Goal: Information Seeking & Learning: Learn about a topic

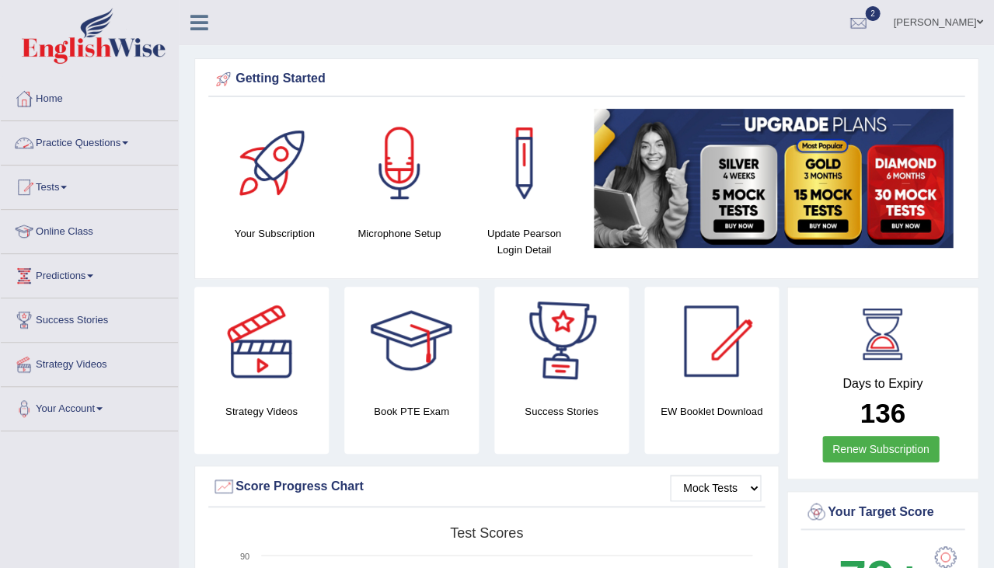
click at [90, 145] on link "Practice Questions" at bounding box center [89, 140] width 177 height 39
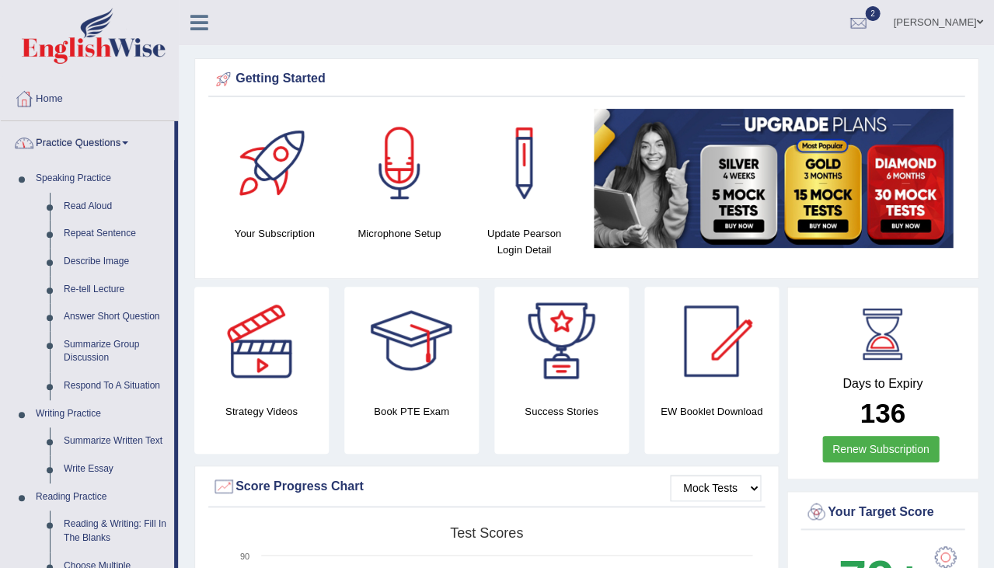
click at [109, 141] on link "Practice Questions" at bounding box center [87, 140] width 173 height 39
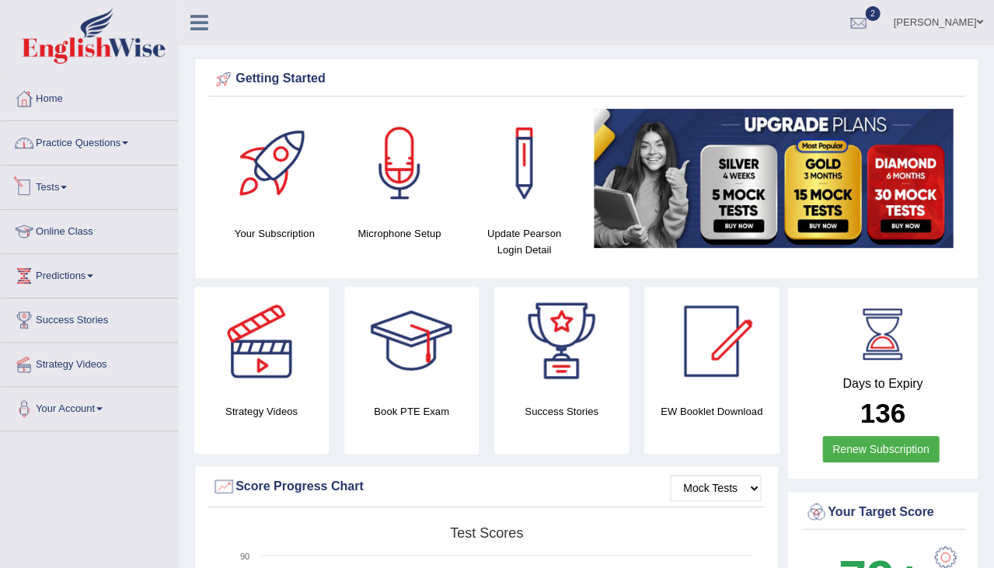
click at [74, 185] on link "Tests" at bounding box center [89, 184] width 177 height 39
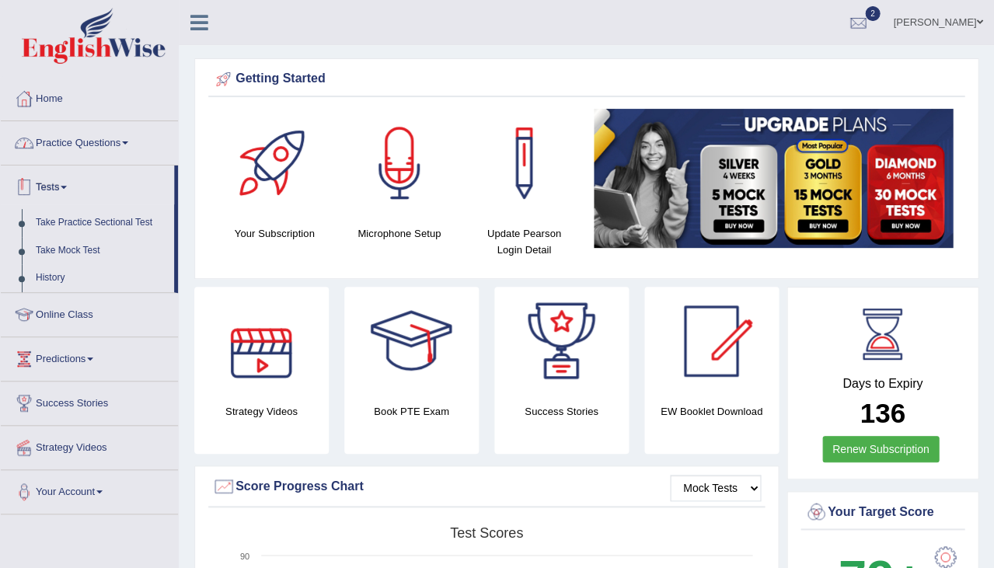
click at [89, 140] on link "Practice Questions" at bounding box center [89, 140] width 177 height 39
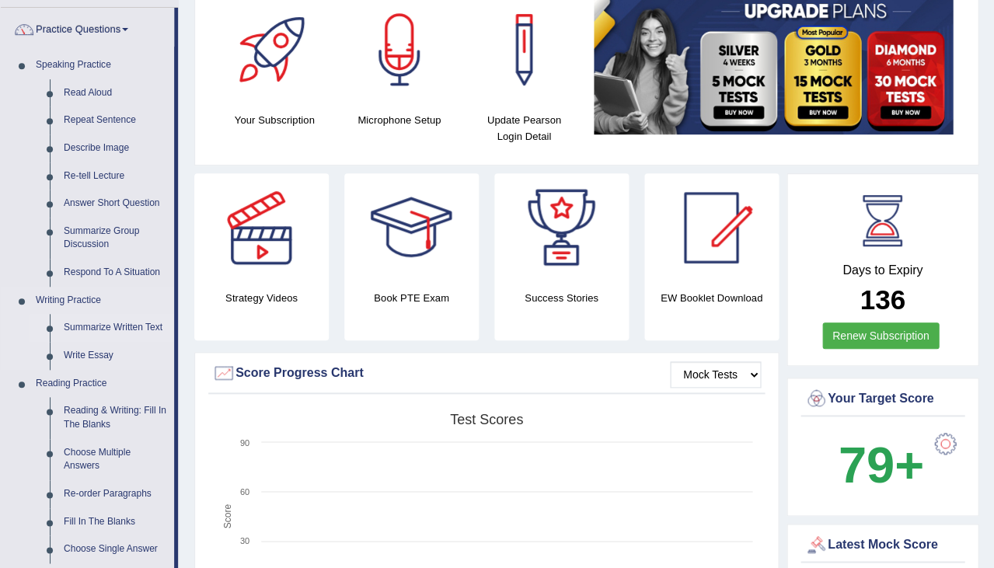
scroll to position [167, 0]
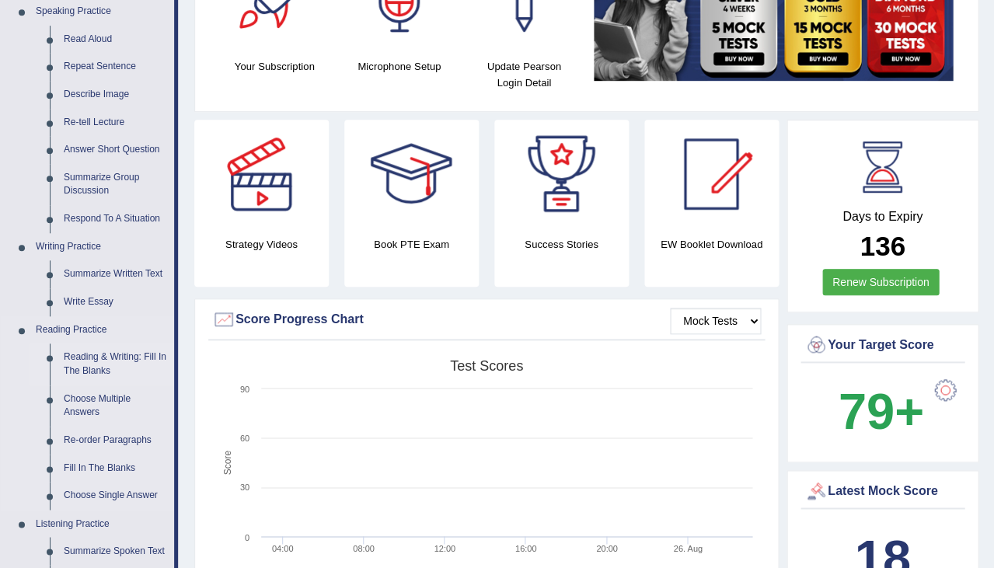
click at [99, 352] on link "Reading & Writing: Fill In The Blanks" at bounding box center [115, 363] width 117 height 41
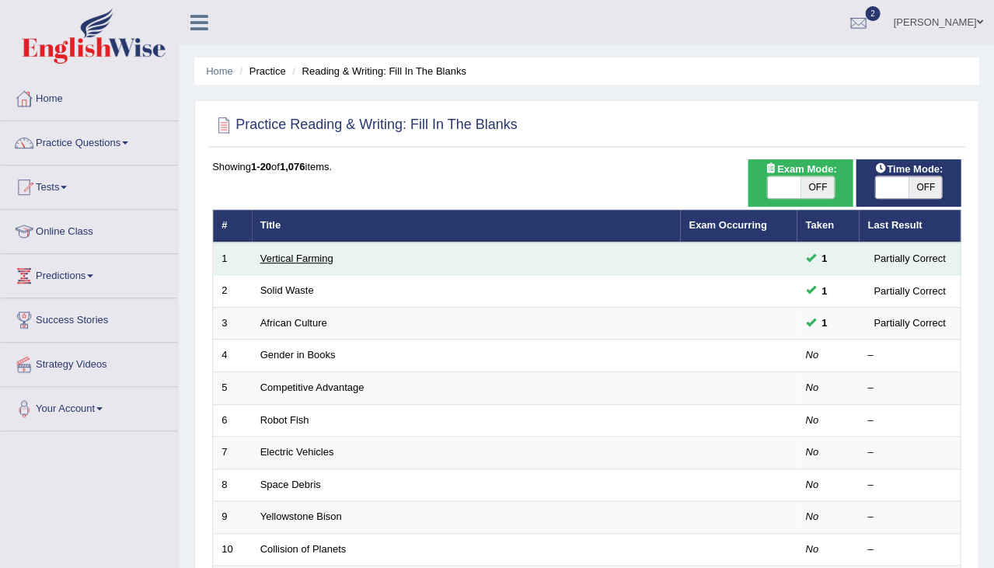
click at [309, 256] on link "Vertical Farming" at bounding box center [296, 259] width 73 height 12
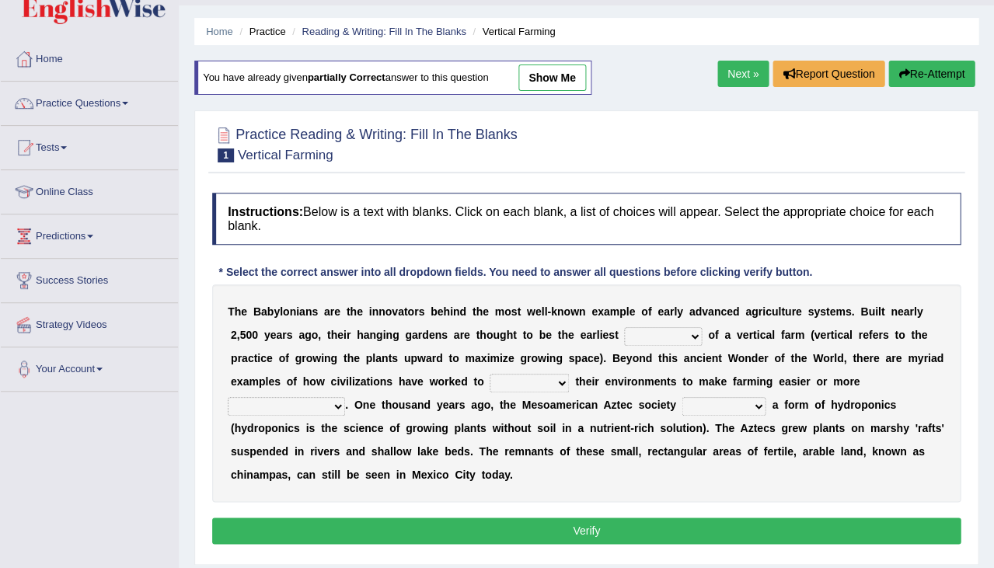
scroll to position [39, 0]
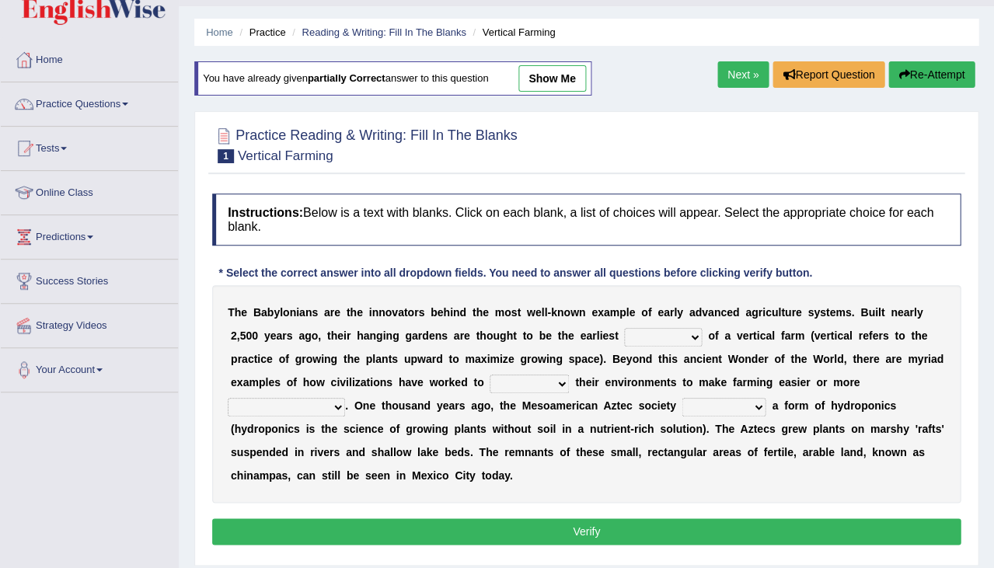
select select "protocol"
select select "respect"
select select "connective"
select select "pioneered"
drag, startPoint x: 364, startPoint y: 308, endPoint x: 423, endPoint y: 311, distance: 59.1
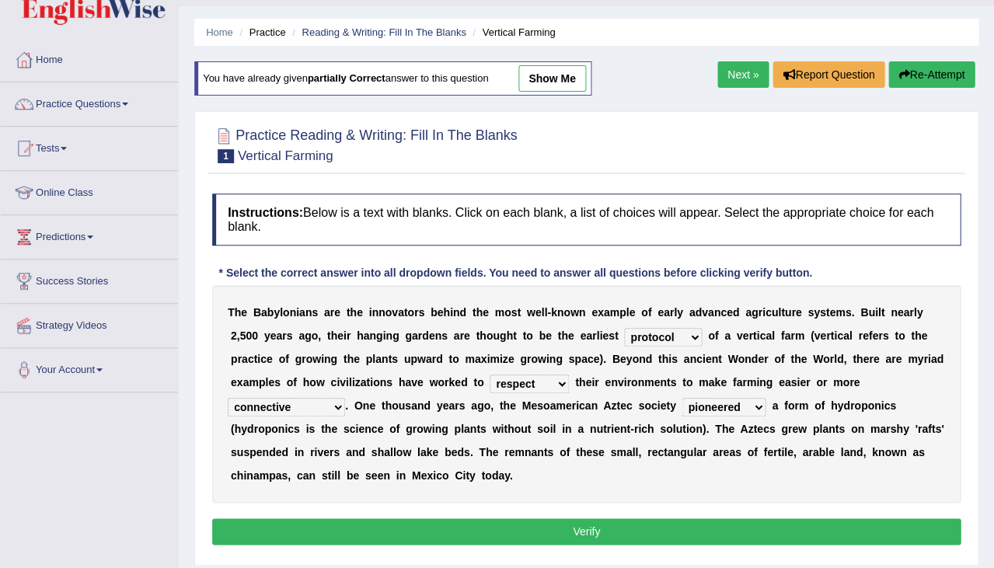
click at [424, 311] on div "T h e B a b y l o n i a n s a r e t h e i n n o v a t o r s b e h i n d t h e m…" at bounding box center [586, 394] width 748 height 218
select select "prototype"
click at [587, 534] on button "Verify" at bounding box center [586, 531] width 748 height 26
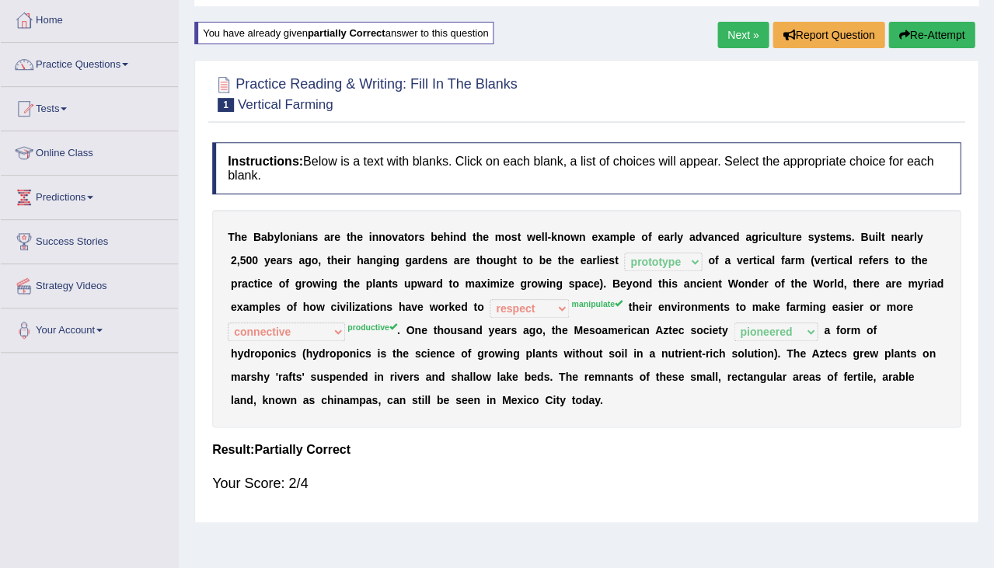
scroll to position [82, 0]
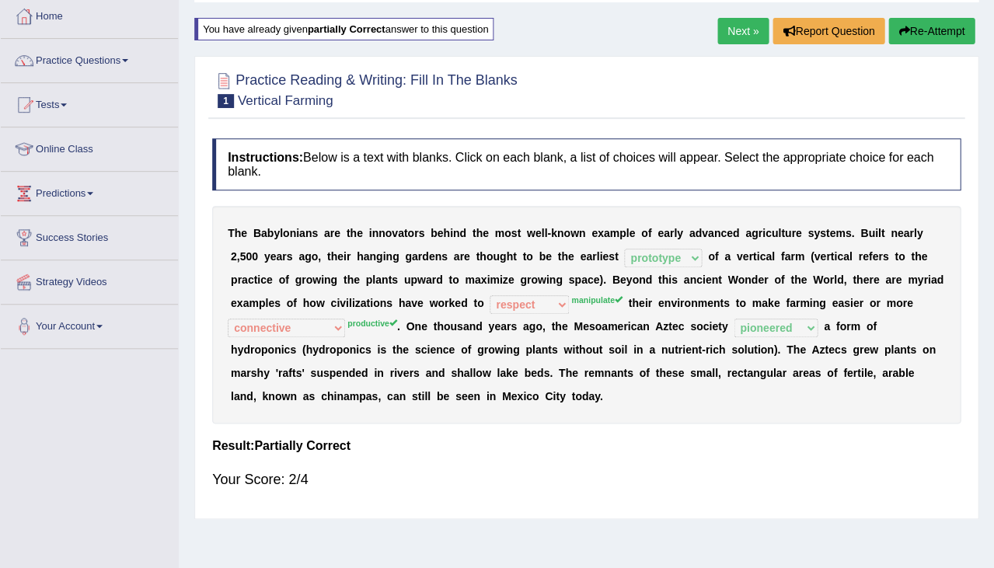
drag, startPoint x: 469, startPoint y: 274, endPoint x: 586, endPoint y: 275, distance: 116.5
click at [586, 275] on div "T h e B a b y l o n i a n s a r e t h e i n n o v a t o r s b e h i n d t h e m…" at bounding box center [586, 315] width 748 height 218
click at [101, 48] on link "Practice Questions" at bounding box center [89, 58] width 177 height 39
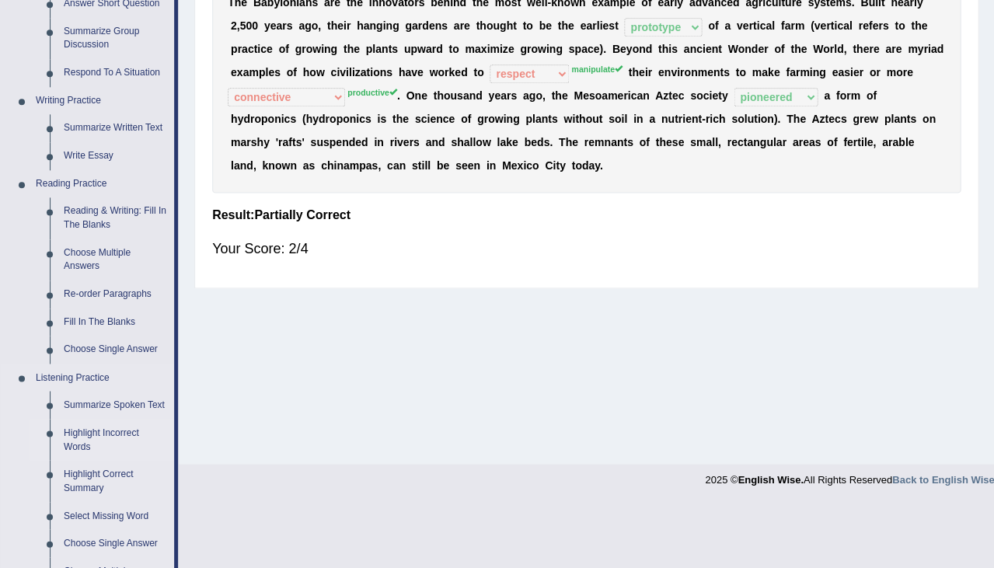
scroll to position [312, 0]
click at [113, 310] on link "Fill In The Blanks" at bounding box center [115, 323] width 117 height 28
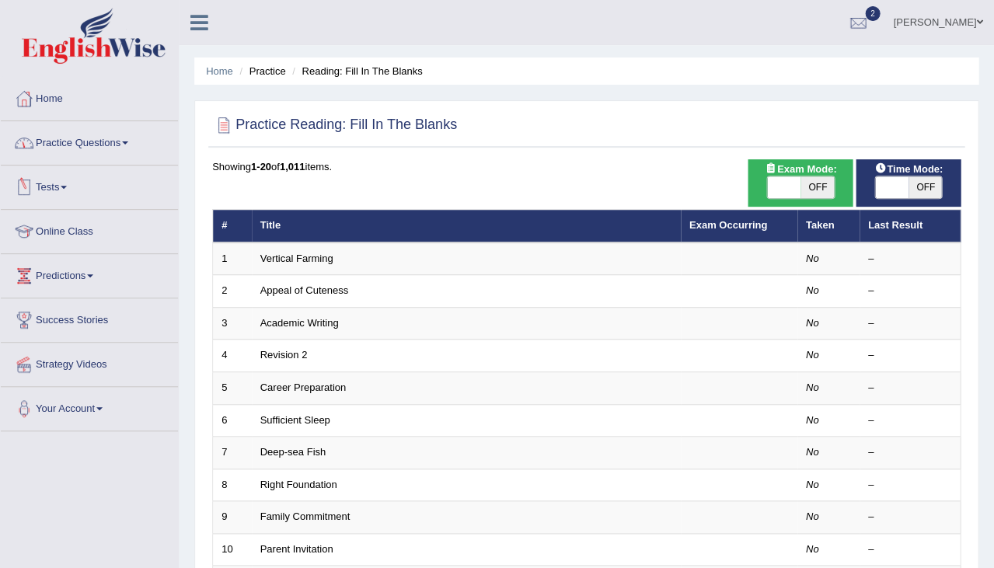
click at [109, 143] on link "Practice Questions" at bounding box center [89, 140] width 177 height 39
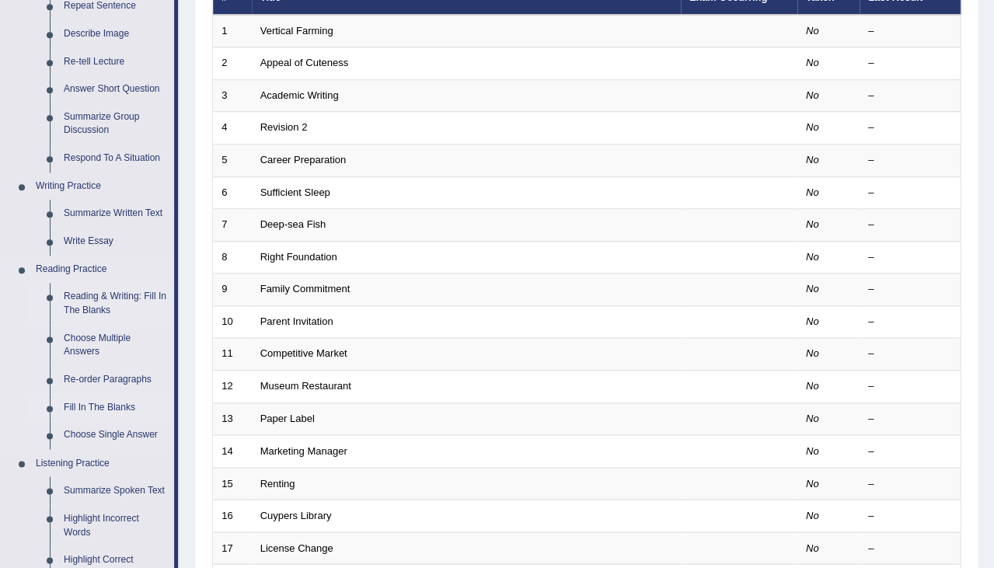
scroll to position [231, 0]
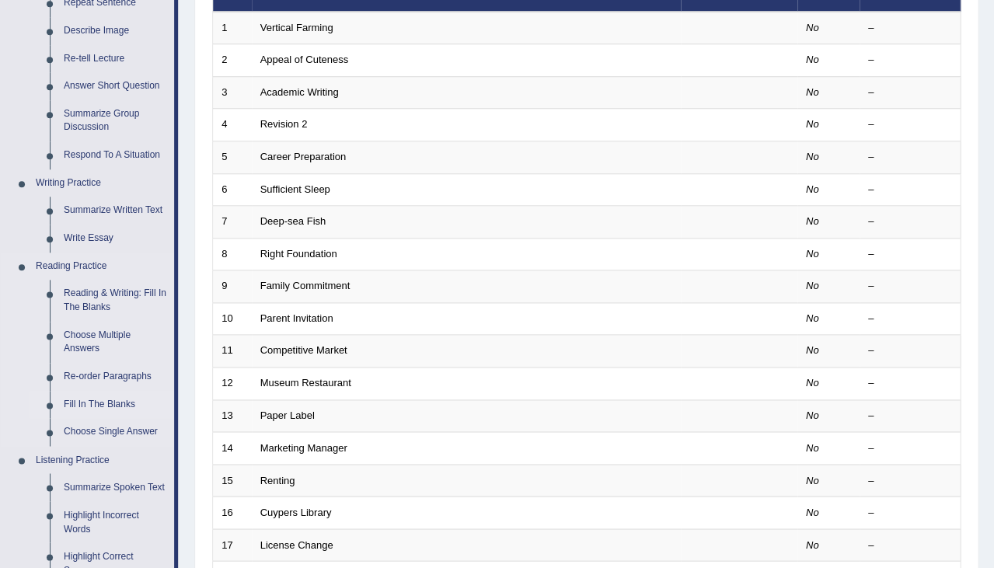
click at [103, 402] on link "Fill In The Blanks" at bounding box center [115, 405] width 117 height 28
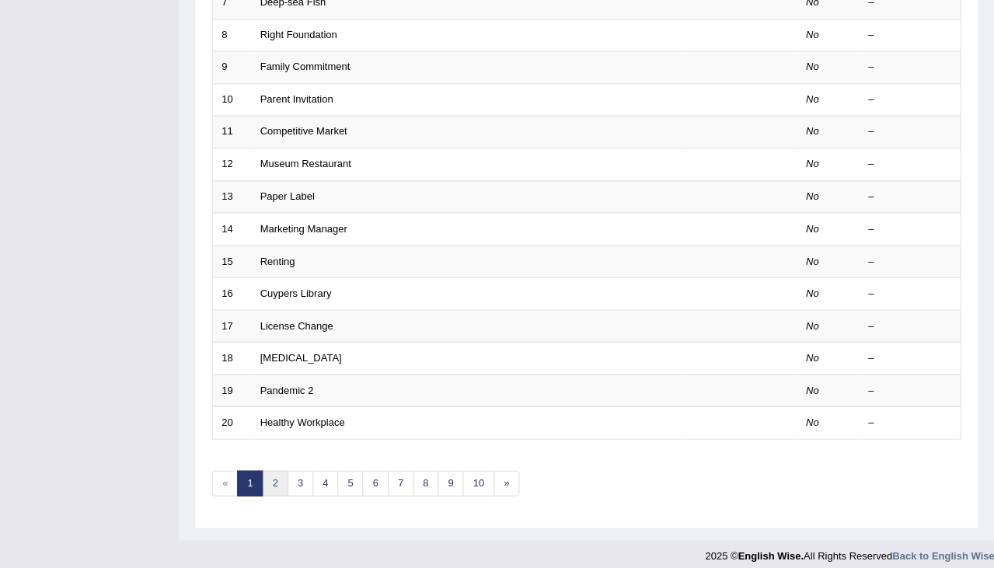
scroll to position [449, 0]
click at [264, 480] on link "2" at bounding box center [275, 484] width 26 height 26
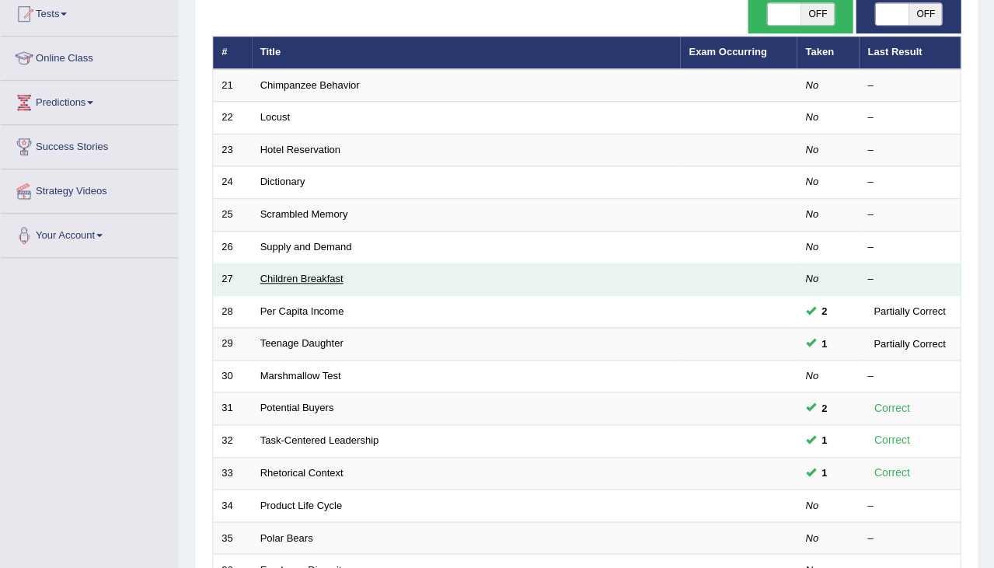
scroll to position [174, 0]
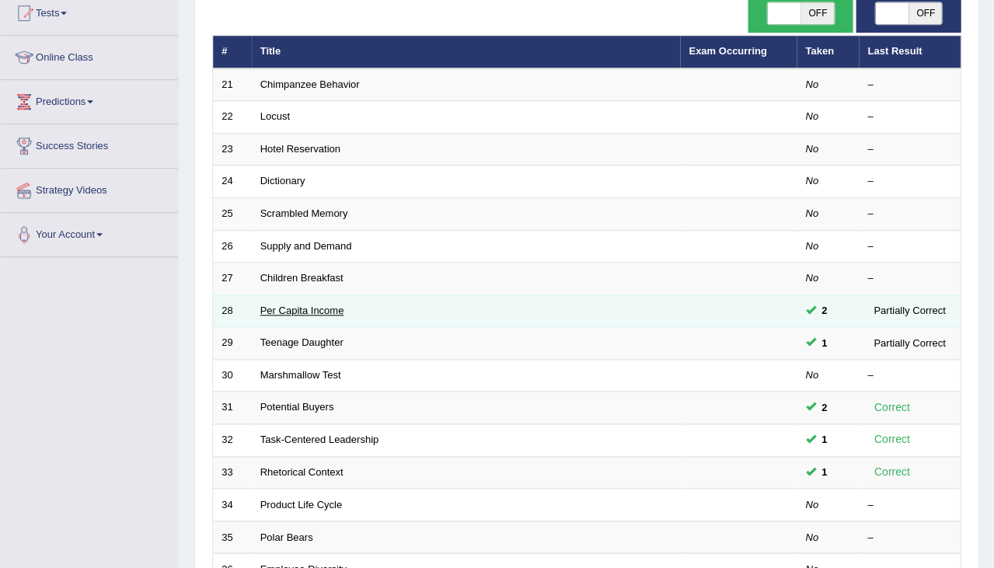
click at [322, 308] on link "Per Capita Income" at bounding box center [302, 311] width 84 height 12
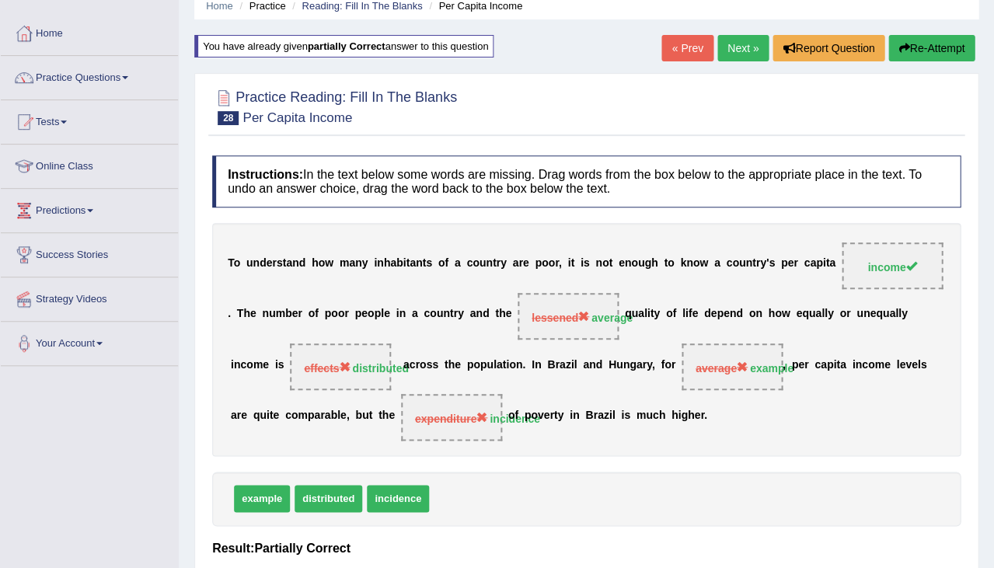
scroll to position [61, 0]
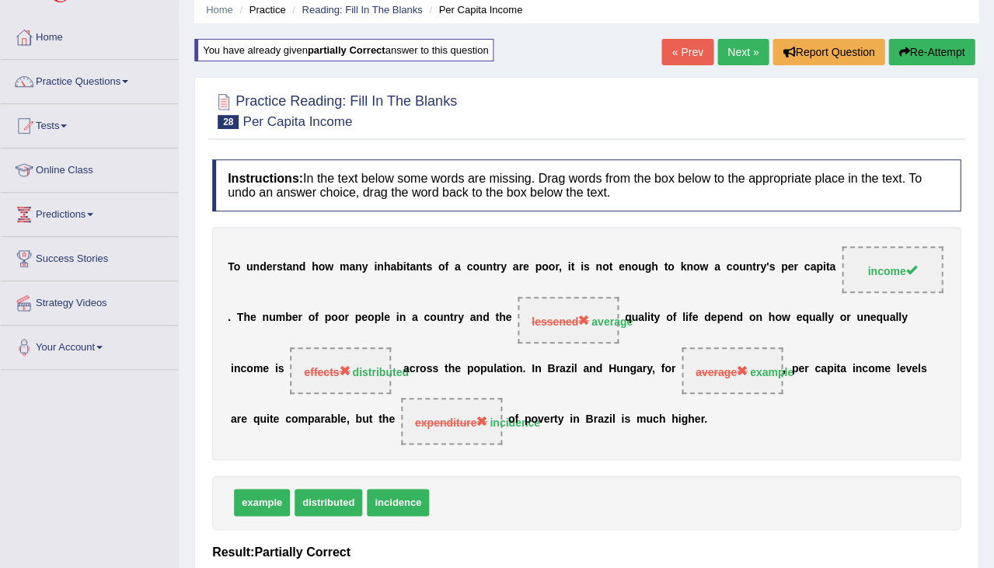
click at [906, 51] on button "Re-Attempt" at bounding box center [931, 52] width 86 height 26
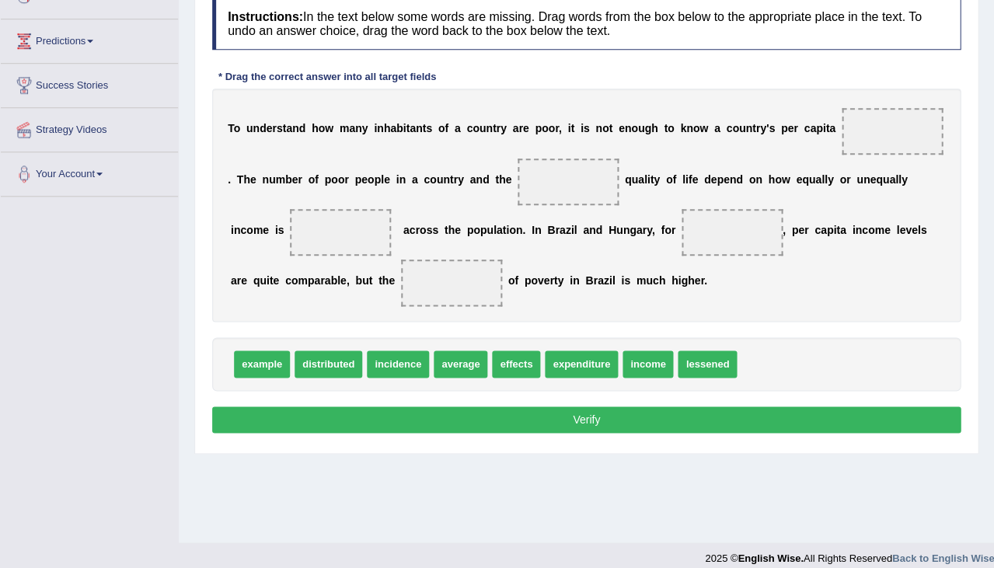
scroll to position [236, 0]
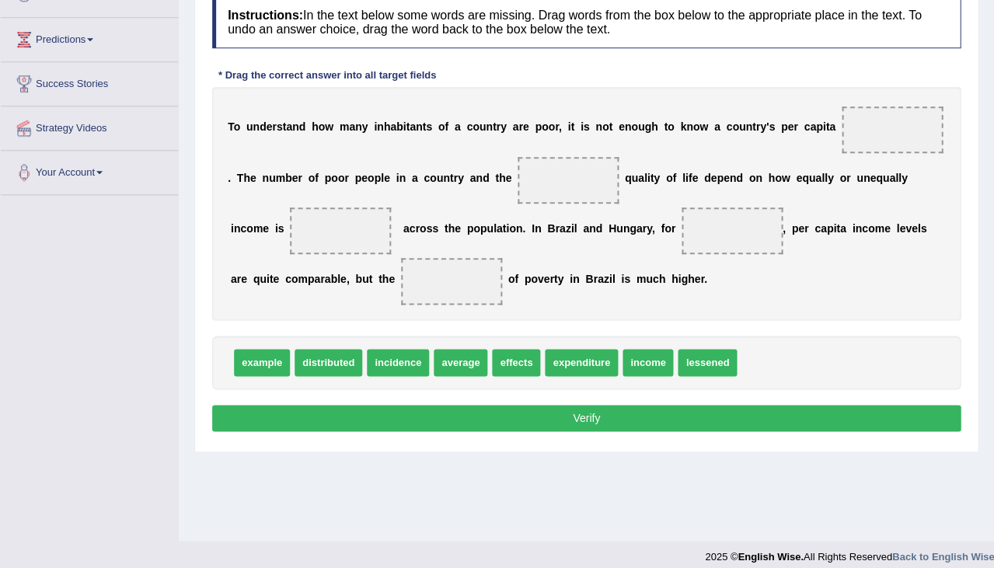
drag, startPoint x: 227, startPoint y: 124, endPoint x: 327, endPoint y: 119, distance: 100.3
click at [328, 119] on div "T o u n d e r s t a n d h o w m a n y i n h a b i t a n t s o f a c o u n t r y…" at bounding box center [586, 203] width 748 height 233
drag, startPoint x: 779, startPoint y: 125, endPoint x: 857, endPoint y: 131, distance: 77.9
click at [857, 131] on div "T o u n d e r s t a n d h o w m a n y i n h a b i t a n t s o f a c o u n t r y…" at bounding box center [586, 203] width 748 height 233
drag, startPoint x: 265, startPoint y: 224, endPoint x: 228, endPoint y: 224, distance: 37.3
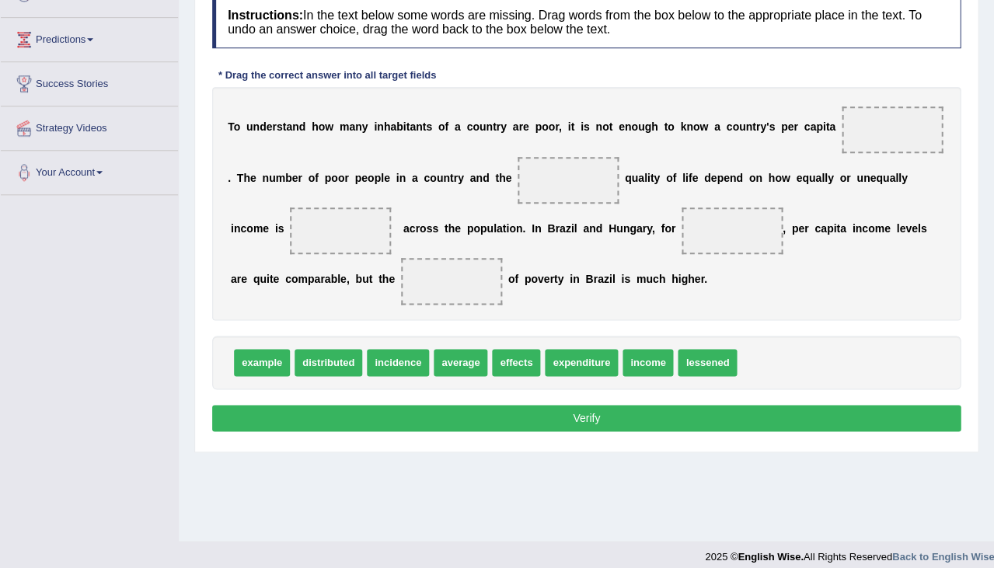
click at [228, 224] on div "T o u n d e r s t a n d h o w m a n y i n h a b i t a n t s o f a c o u n t r y…" at bounding box center [586, 203] width 748 height 233
drag, startPoint x: 639, startPoint y: 370, endPoint x: 888, endPoint y: 139, distance: 339.8
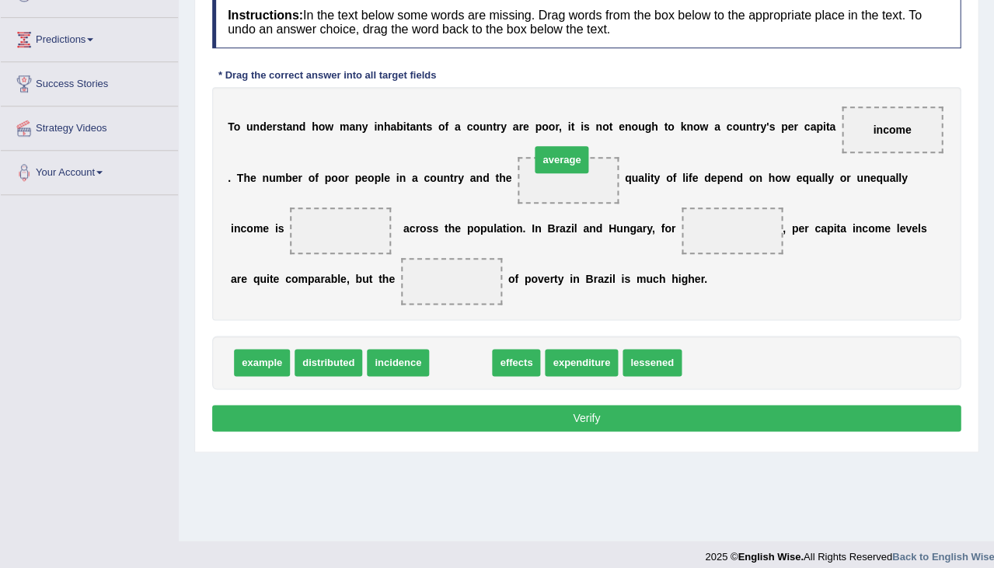
drag, startPoint x: 463, startPoint y: 364, endPoint x: 563, endPoint y: 163, distance: 223.8
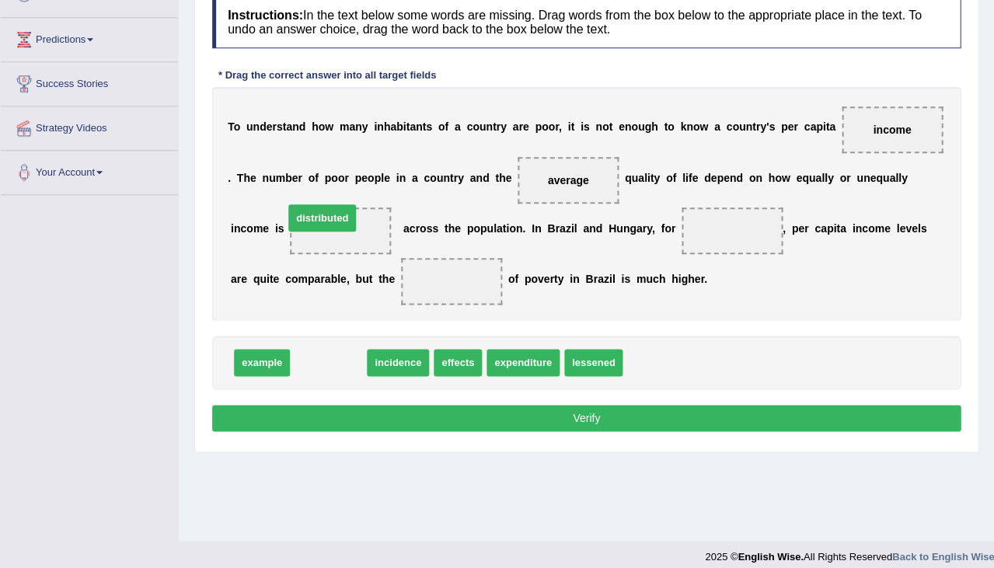
drag, startPoint x: 338, startPoint y: 371, endPoint x: 331, endPoint y: 225, distance: 145.5
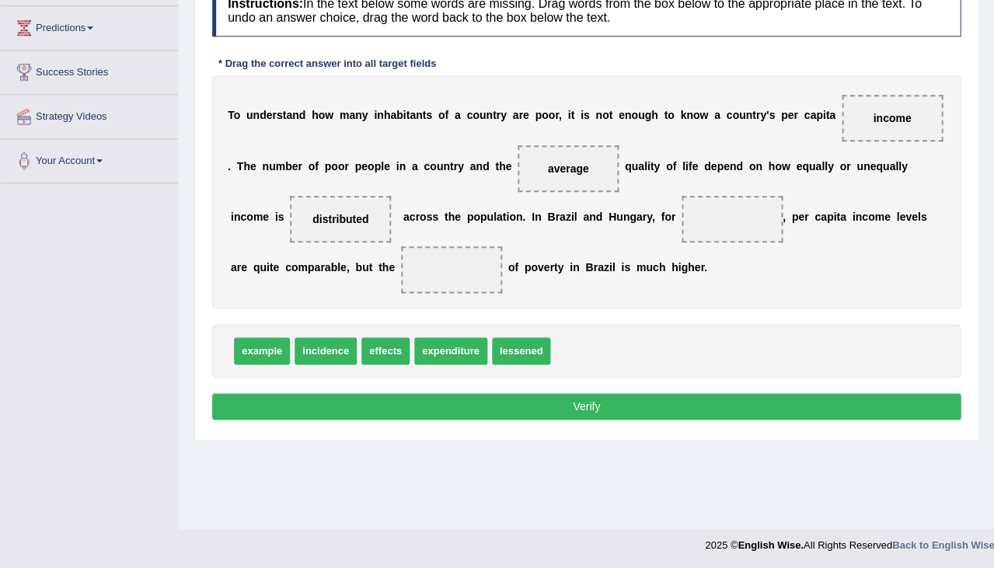
scroll to position [249, 0]
drag, startPoint x: 258, startPoint y: 342, endPoint x: 725, endPoint y: 198, distance: 488.6
drag, startPoint x: 617, startPoint y: 264, endPoint x: 635, endPoint y: 264, distance: 17.9
click at [635, 264] on div "T o u n d e r s t a n d h o w m a n y i n h a b i t a n t s o f a c o u n t r y…" at bounding box center [586, 191] width 748 height 233
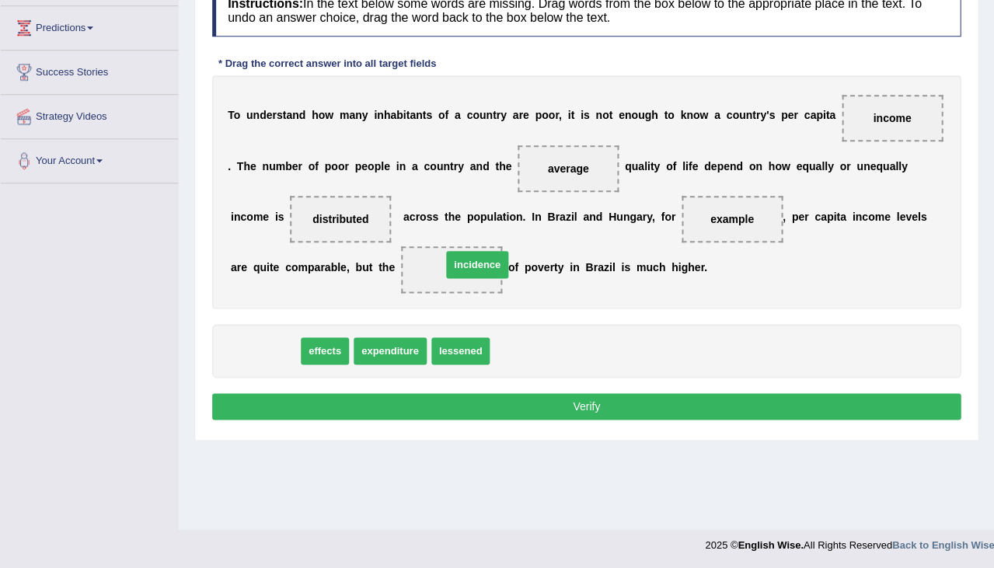
drag, startPoint x: 269, startPoint y: 348, endPoint x: 466, endPoint y: 270, distance: 212.1
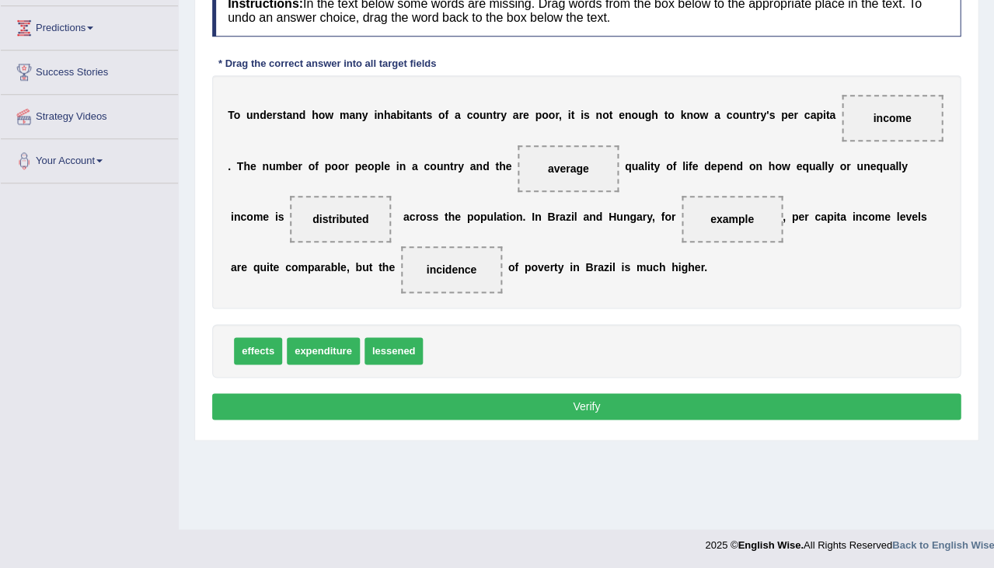
click at [546, 409] on button "Verify" at bounding box center [586, 406] width 748 height 26
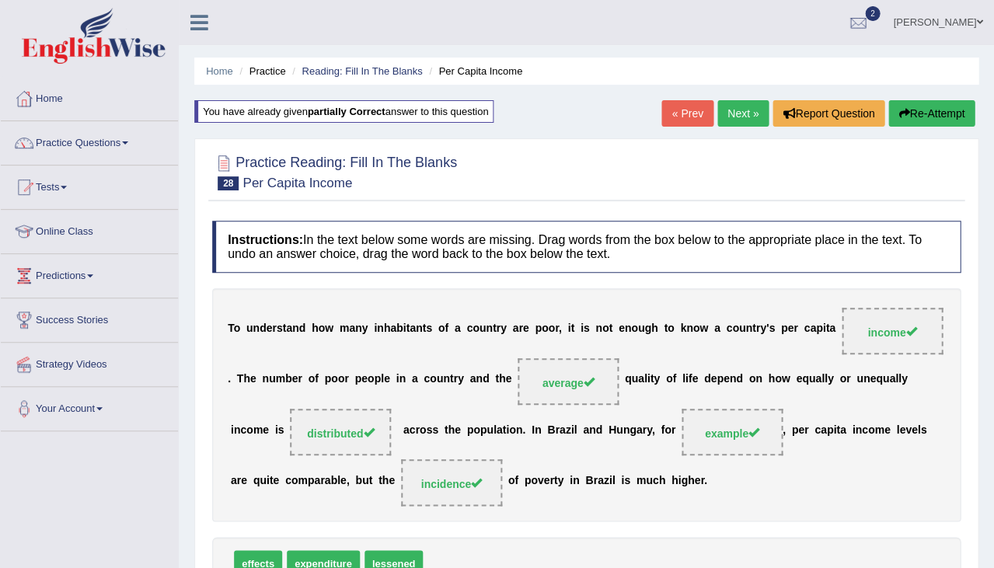
scroll to position [0, 0]
click at [951, 30] on link "Jasmeet Kaur" at bounding box center [937, 20] width 113 height 40
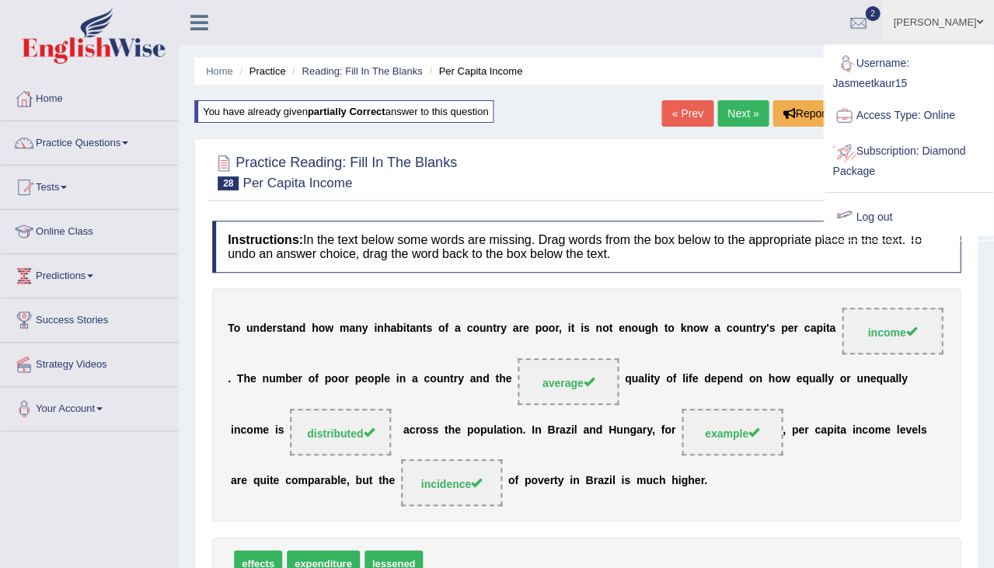
click at [886, 211] on link "Log out" at bounding box center [908, 218] width 168 height 36
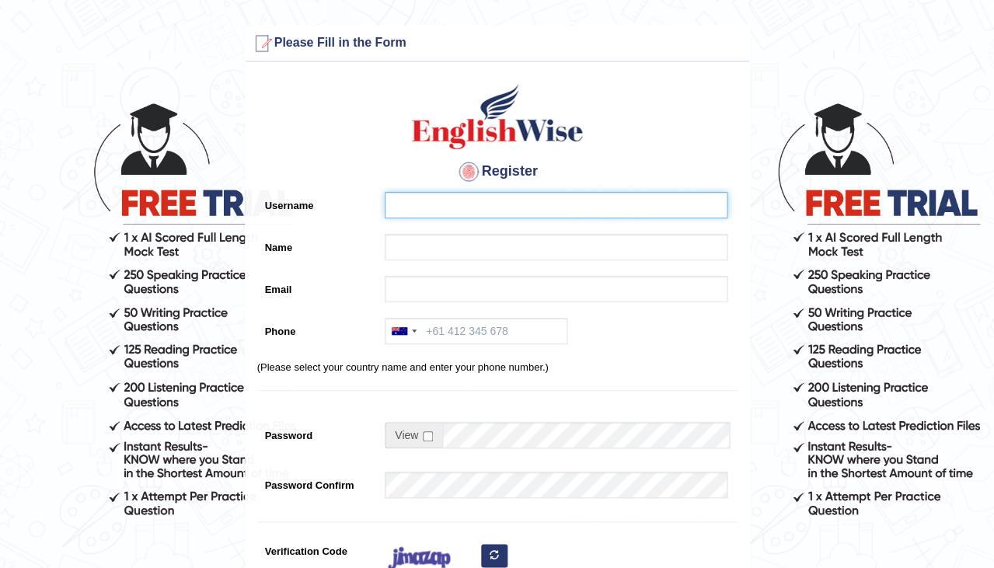
click at [461, 212] on input "Username" at bounding box center [556, 205] width 343 height 26
type input "0481871912"
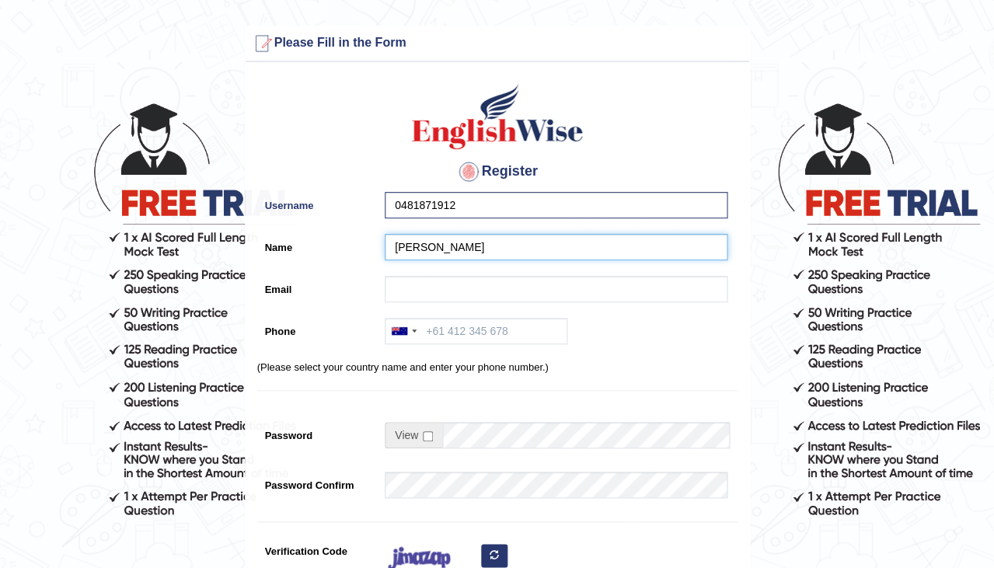
type input "[PERSON_NAME]"
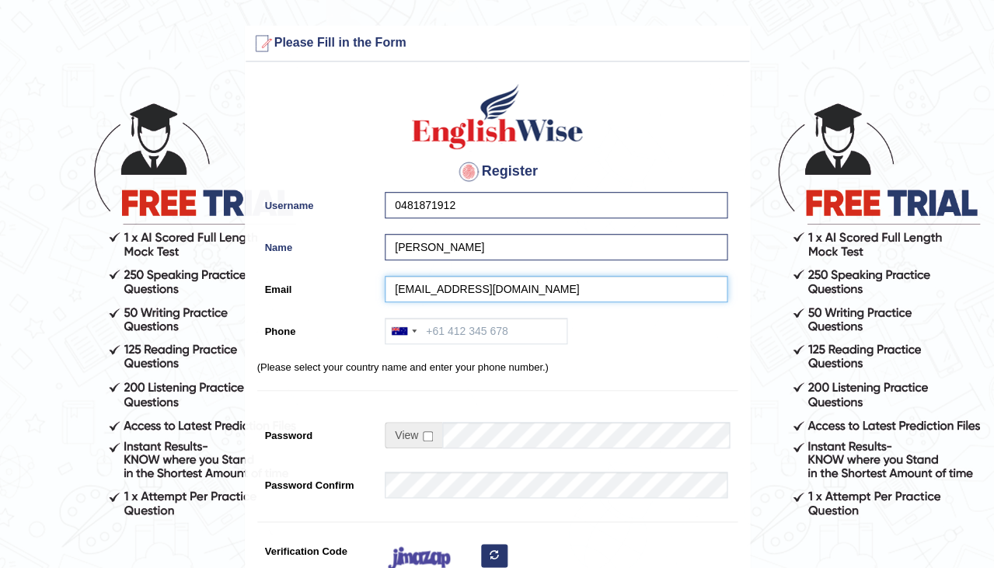
type input "nagellamanojkumar98@gmail.com"
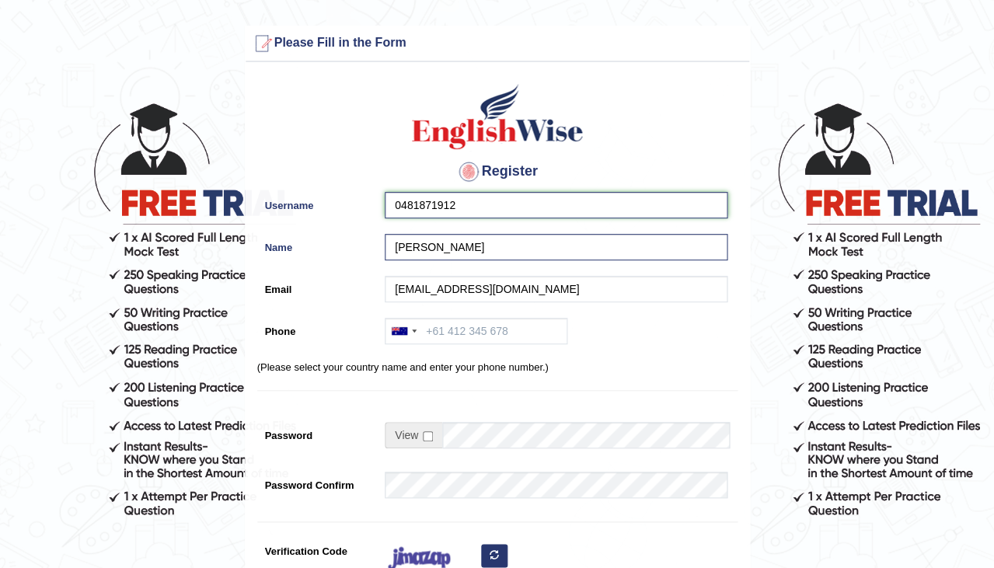
click at [601, 211] on input "0481871912" at bounding box center [556, 205] width 343 height 26
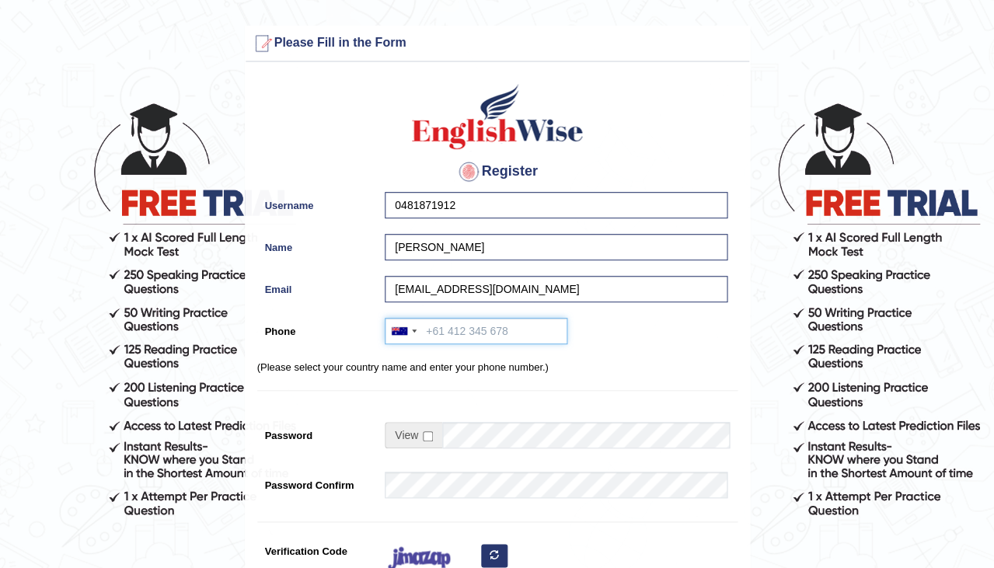
paste input "0481871912"
type input "0481871912"
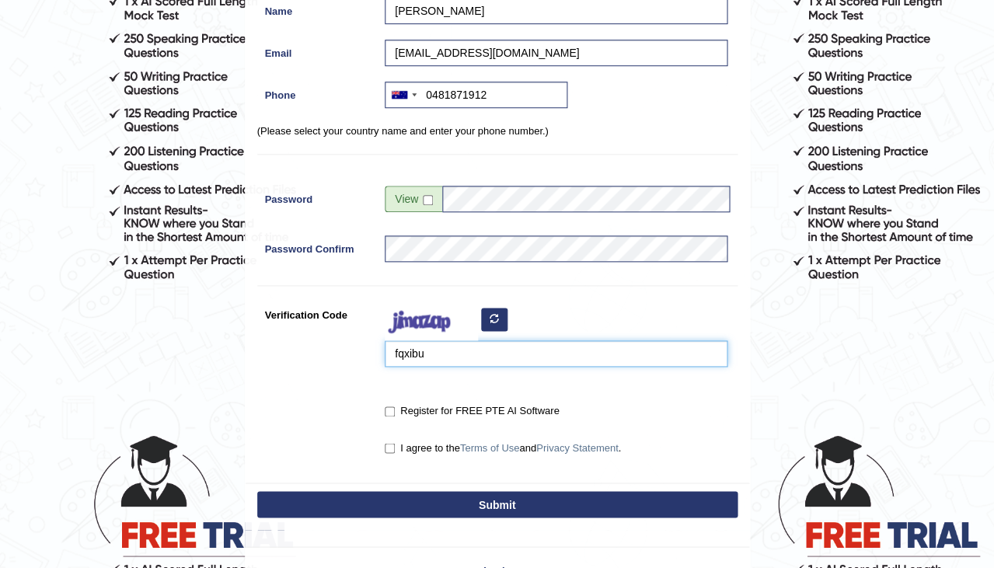
scroll to position [242, 0]
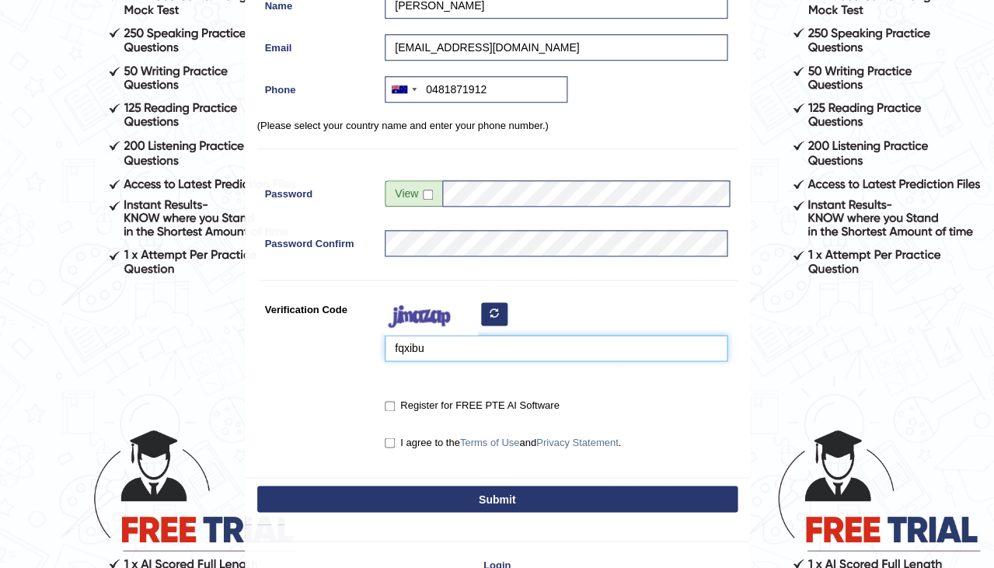
type input "fqxibu"
click at [391, 405] on input "Register for FREE PTE AI Software" at bounding box center [390, 406] width 10 height 10
checkbox input "true"
click at [392, 445] on label "I agree to the Terms of Use and Privacy Statement ." at bounding box center [503, 442] width 236 height 16
click at [392, 445] on input "I agree to the Terms of Use and Privacy Statement ." at bounding box center [390, 442] width 10 height 10
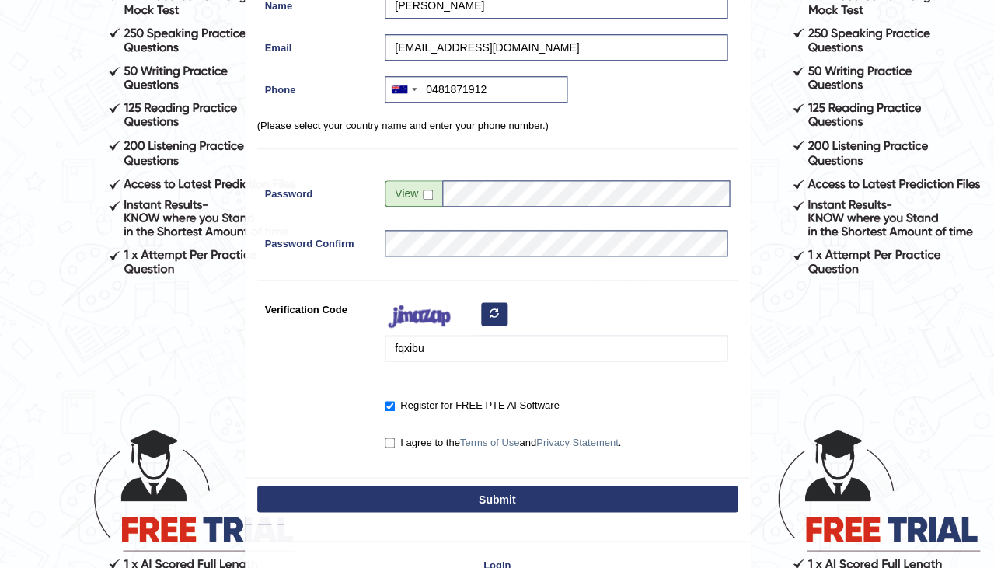
checkbox input "true"
click at [409, 490] on button "Submit" at bounding box center [497, 499] width 480 height 26
type input "+61481871912"
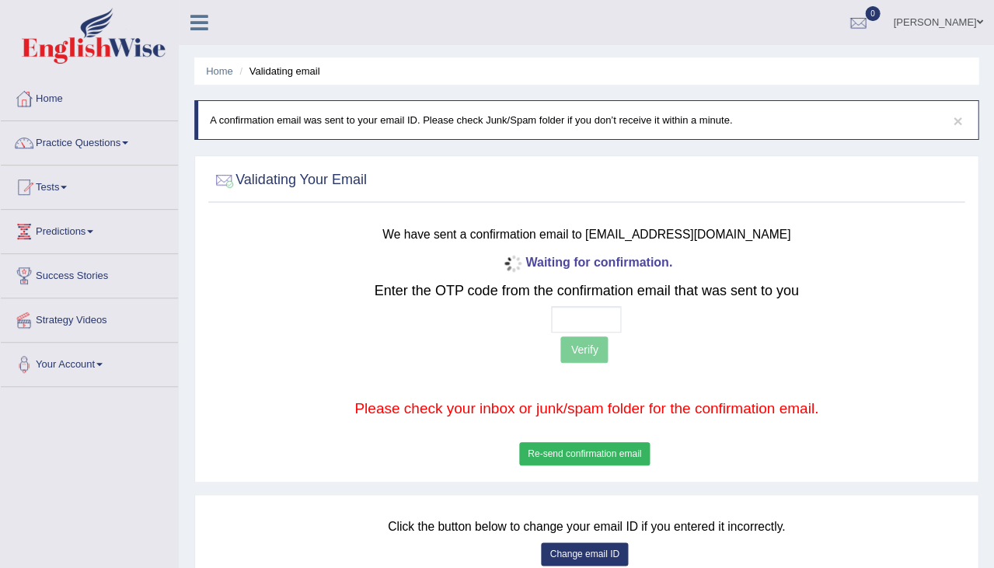
click at [560, 319] on input "text" at bounding box center [586, 319] width 70 height 26
type input "6 7 6 4"
click at [580, 346] on button "Verify" at bounding box center [583, 349] width 47 height 26
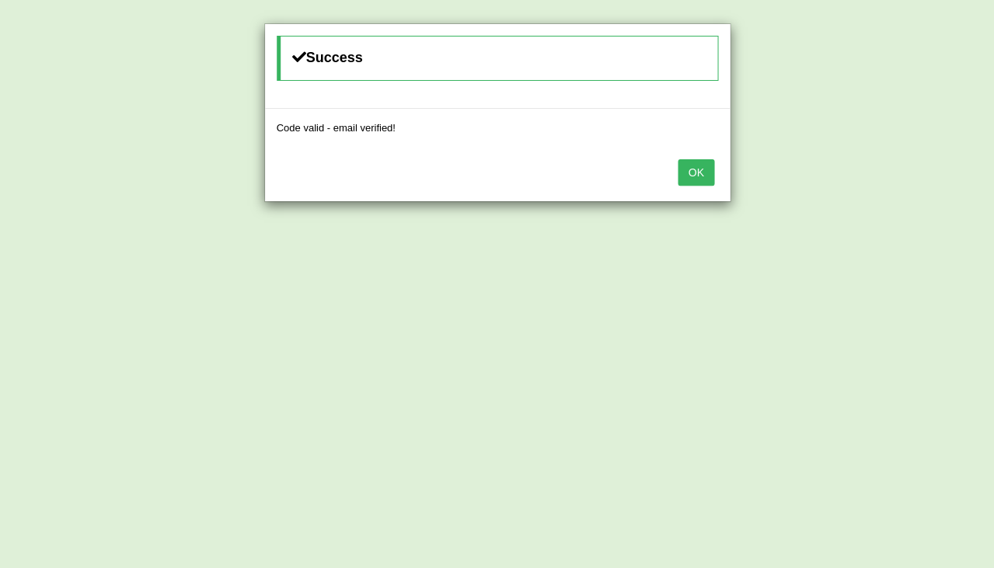
click at [692, 173] on button "OK" at bounding box center [695, 172] width 36 height 26
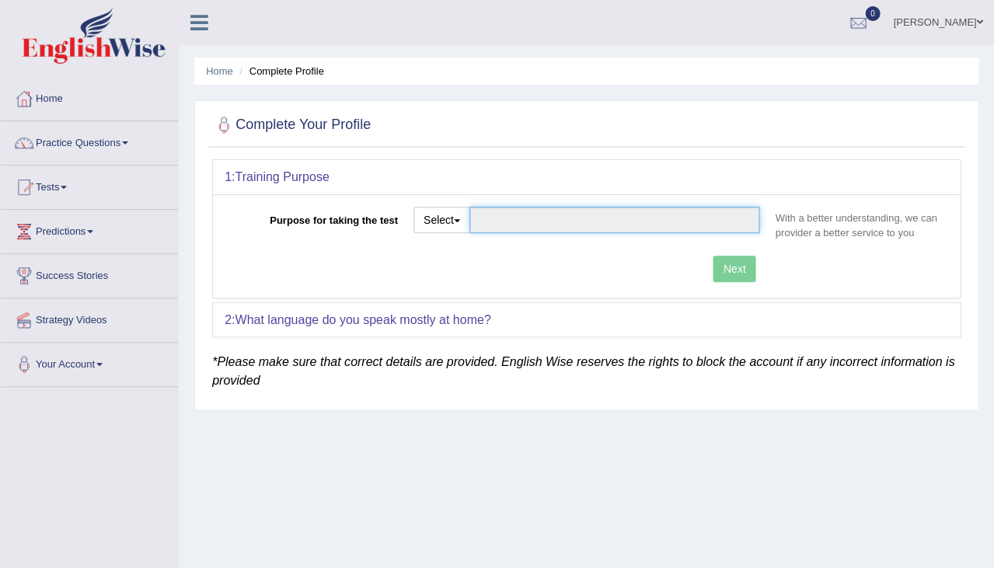
click at [488, 207] on input "Purpose for taking the test" at bounding box center [614, 220] width 291 height 26
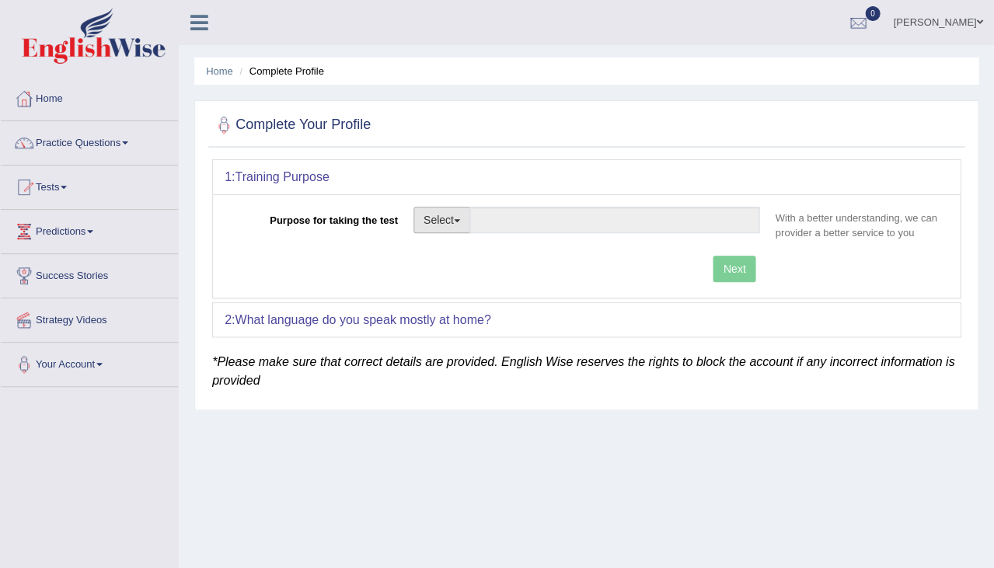
click at [437, 226] on button "Select" at bounding box center [441, 220] width 57 height 26
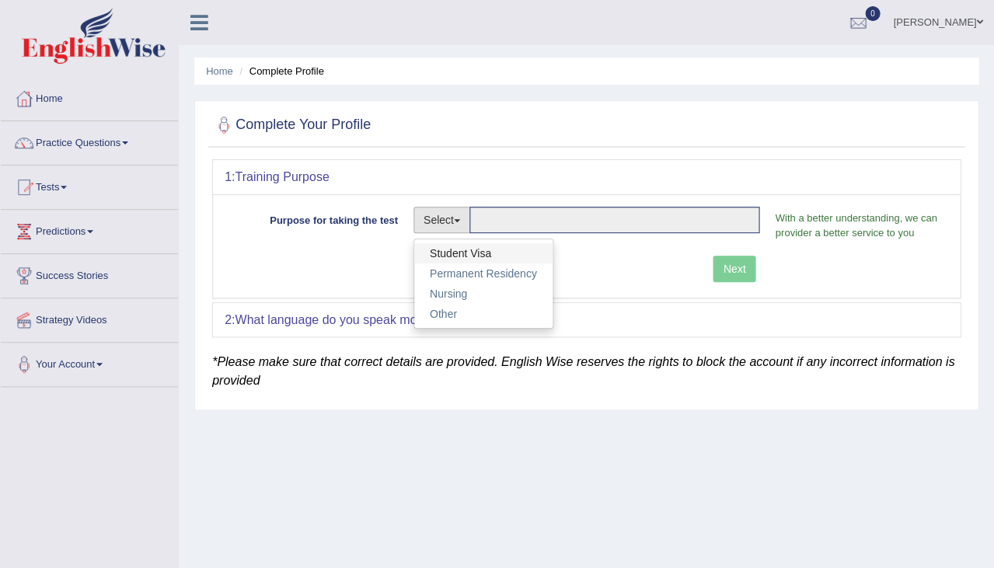
click at [453, 254] on link "Student Visa" at bounding box center [483, 253] width 138 height 20
type input "Student Visa"
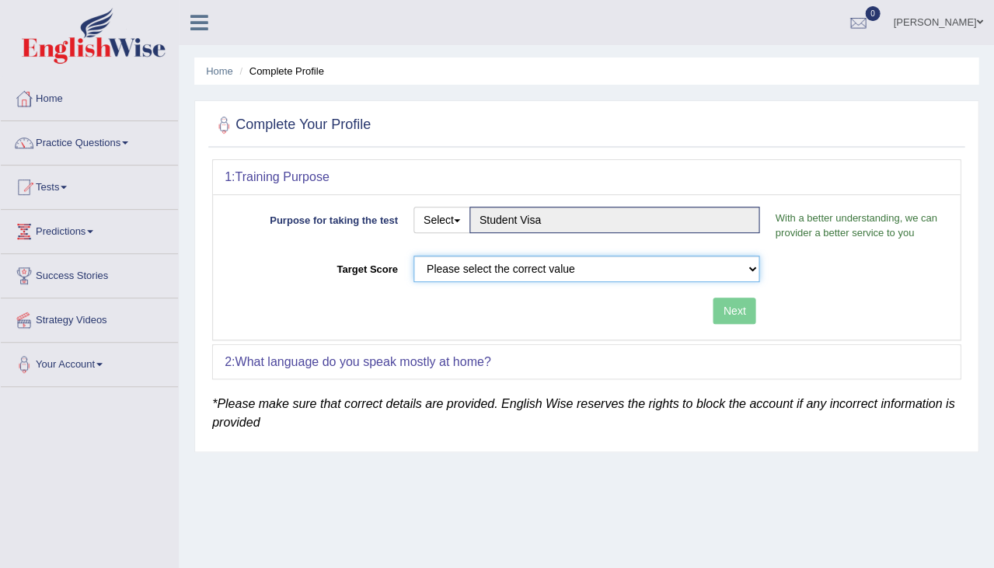
select select "50"
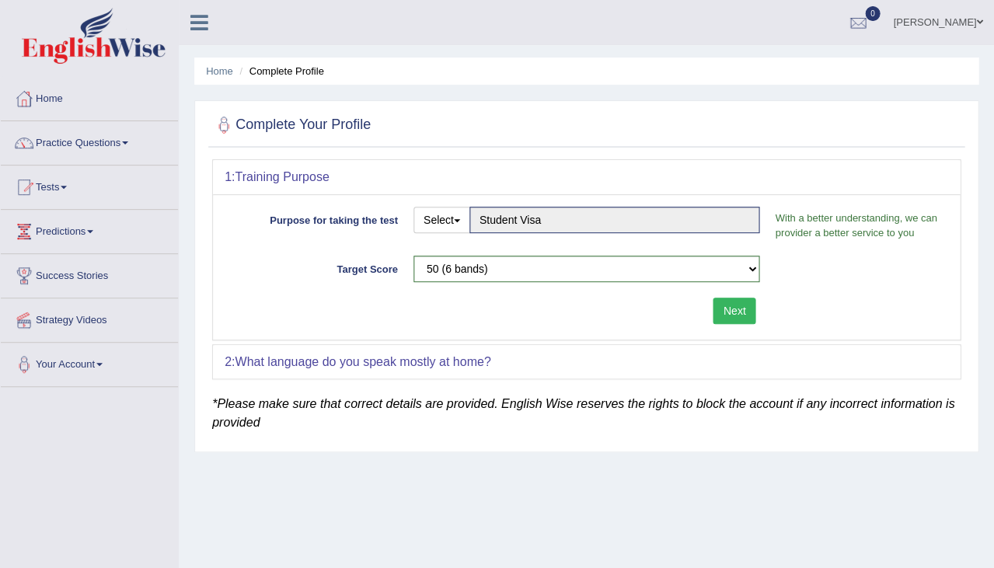
click at [730, 301] on button "Next" at bounding box center [733, 311] width 43 height 26
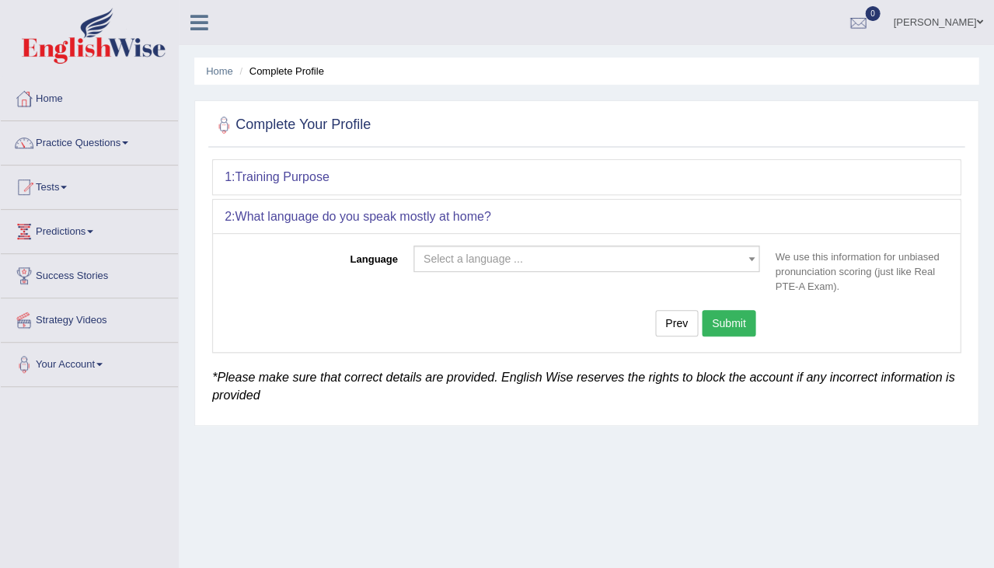
click at [532, 262] on span "Select a language ..." at bounding box center [581, 259] width 317 height 16
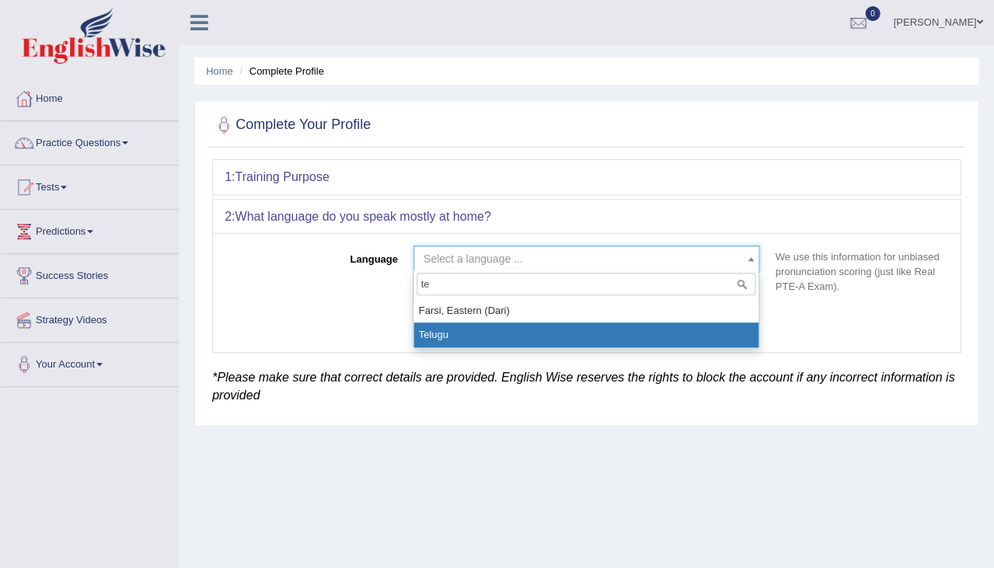
type input "te"
select select "Telugu"
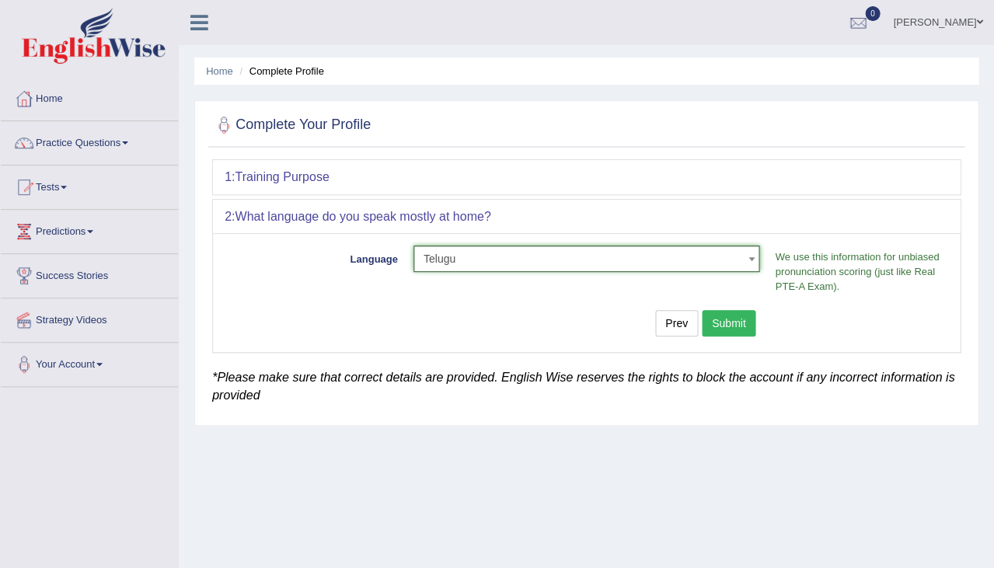
click at [735, 320] on button "Submit" at bounding box center [729, 323] width 54 height 26
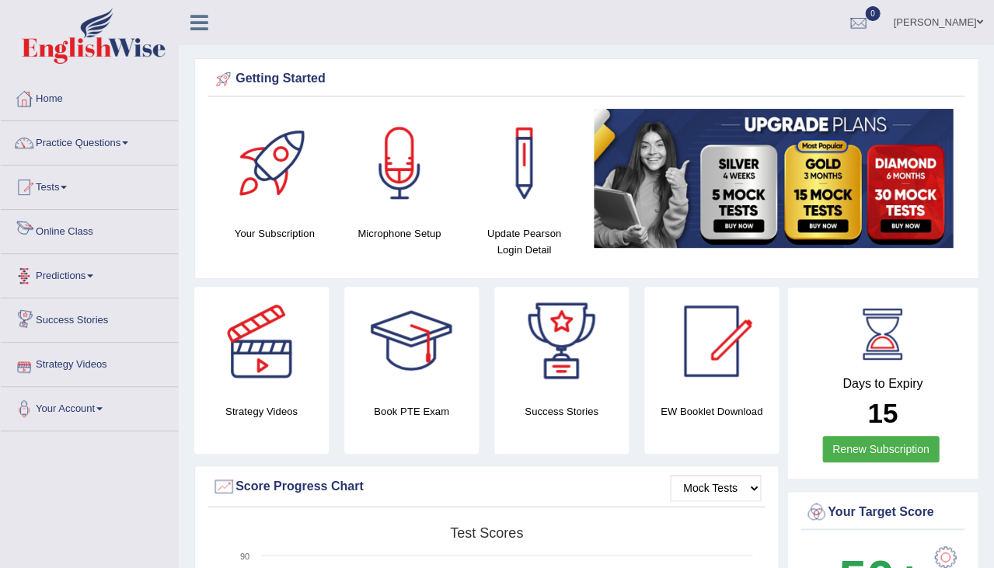
click at [76, 233] on link "Online Class" at bounding box center [89, 229] width 177 height 39
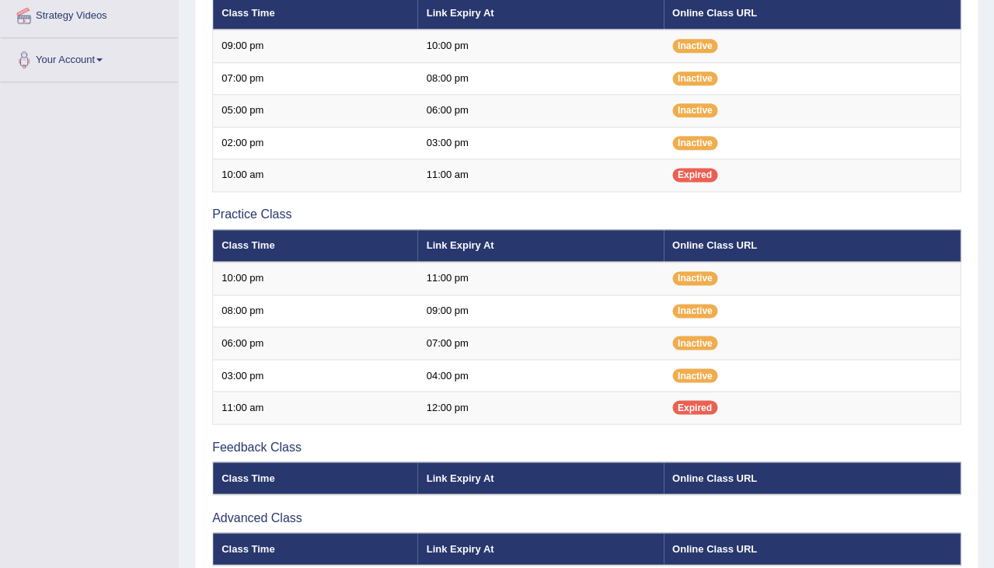
scroll to position [245, 0]
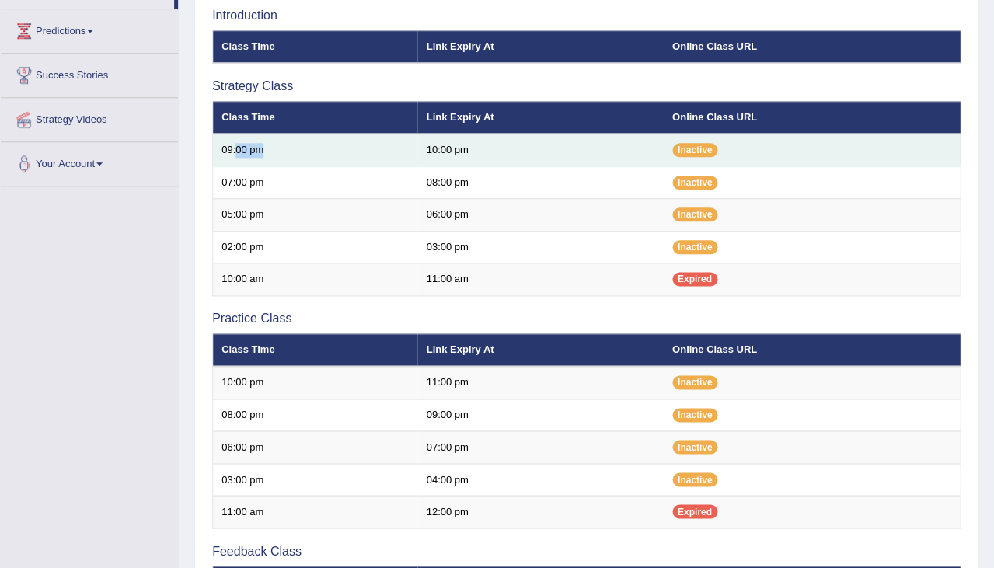
drag, startPoint x: 237, startPoint y: 144, endPoint x: 271, endPoint y: 145, distance: 34.2
click at [272, 145] on td "09:00 pm" at bounding box center [315, 150] width 205 height 33
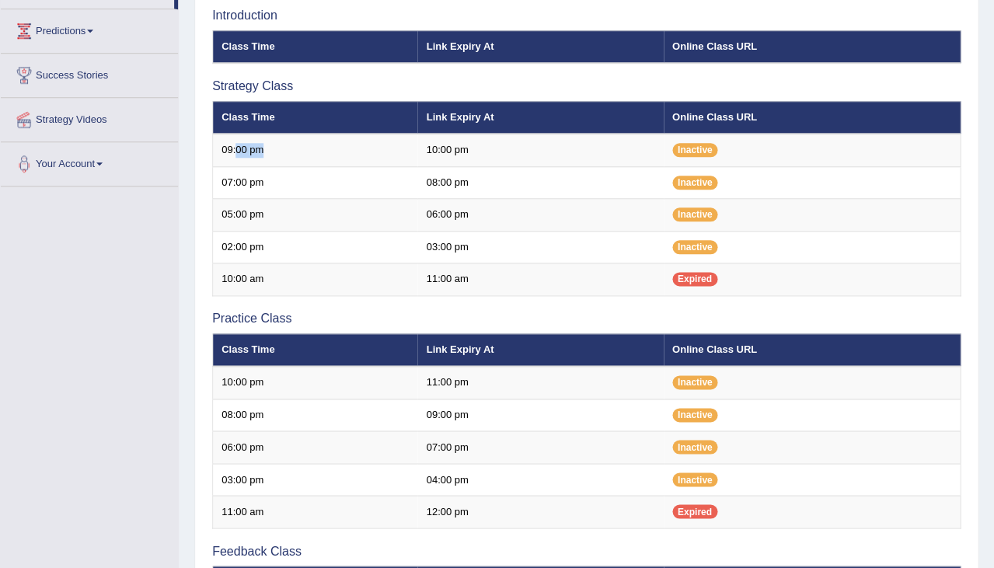
click at [343, 326] on div "Introduction Class Time Link Expiry At Online Class URL Strategy Class Class Ti…" at bounding box center [586, 381] width 756 height 761
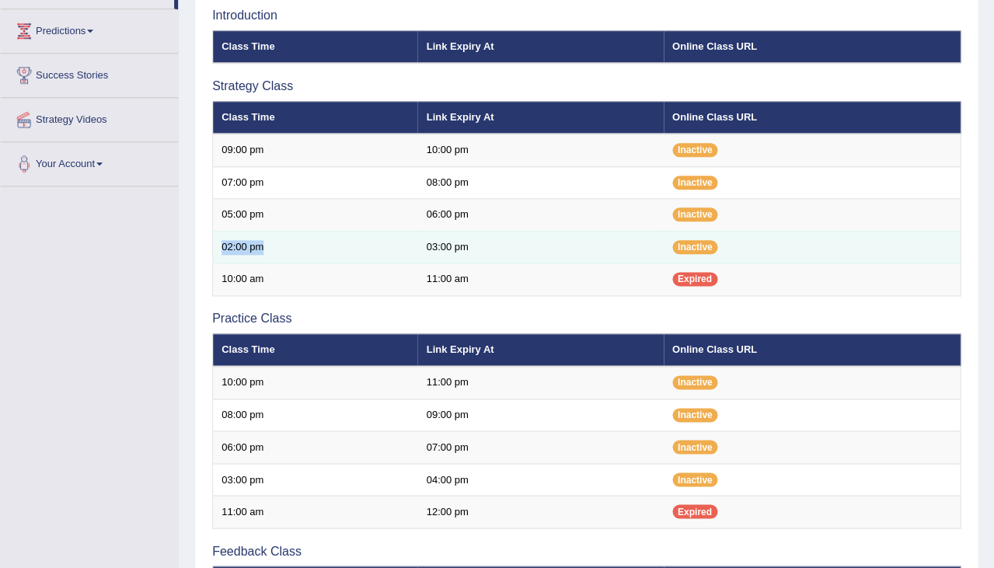
drag, startPoint x: 218, startPoint y: 247, endPoint x: 299, endPoint y: 251, distance: 81.7
click at [300, 251] on td "02:00 pm" at bounding box center [315, 247] width 205 height 33
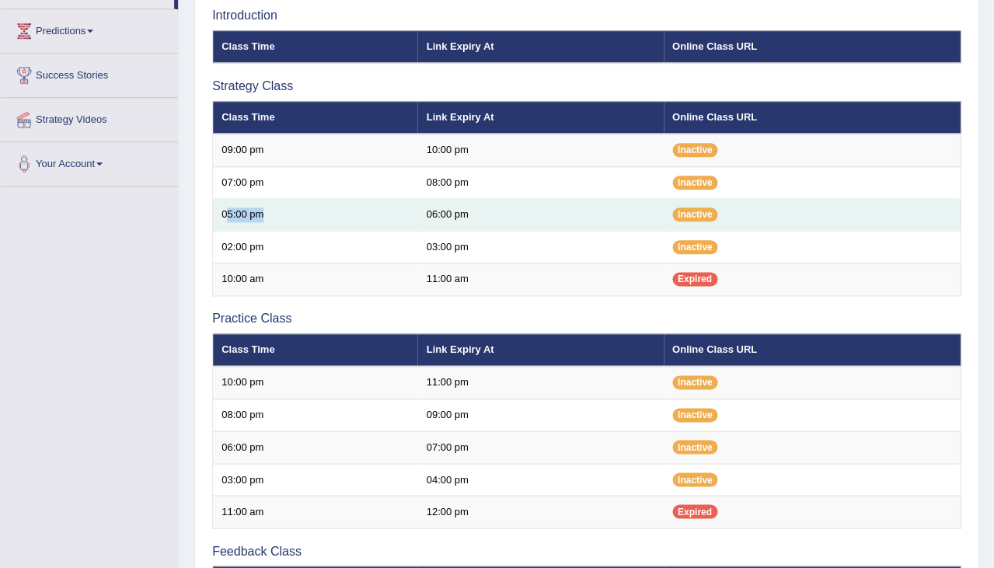
drag, startPoint x: 225, startPoint y: 208, endPoint x: 261, endPoint y: 215, distance: 37.2
click at [261, 215] on td "05:00 pm" at bounding box center [315, 215] width 205 height 33
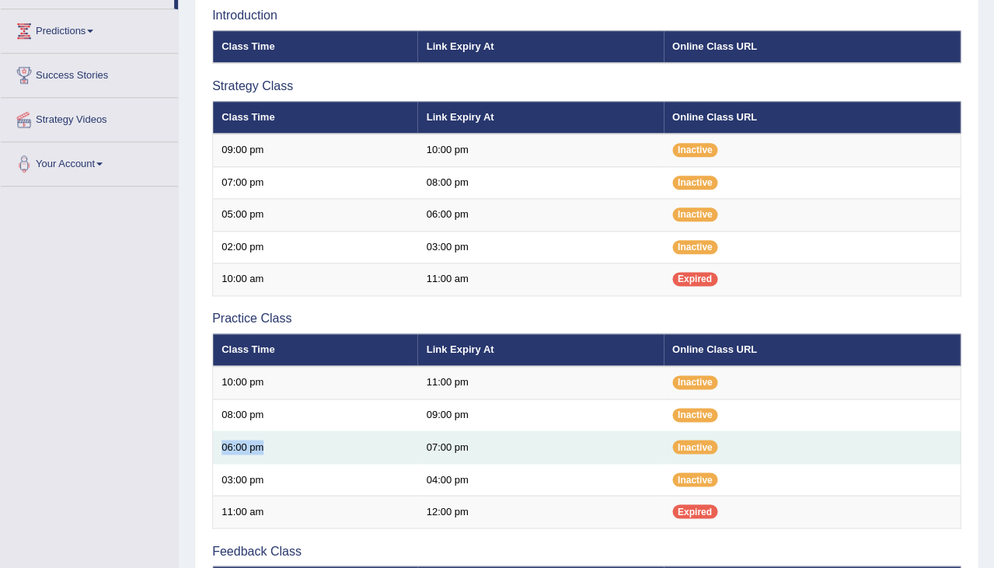
drag, startPoint x: 220, startPoint y: 440, endPoint x: 270, endPoint y: 441, distance: 49.7
click at [270, 441] on td "06:00 pm" at bounding box center [315, 447] width 205 height 33
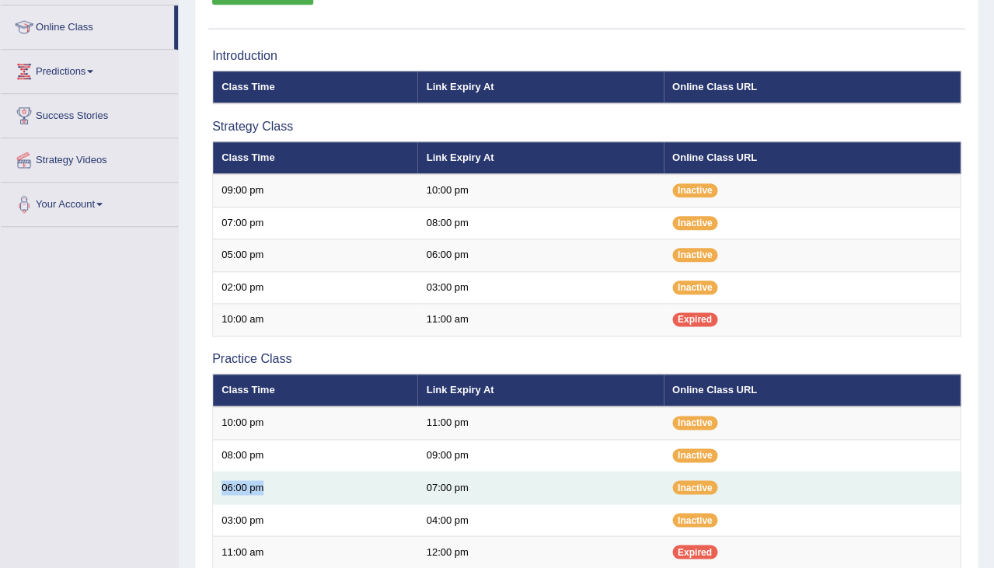
scroll to position [200, 0]
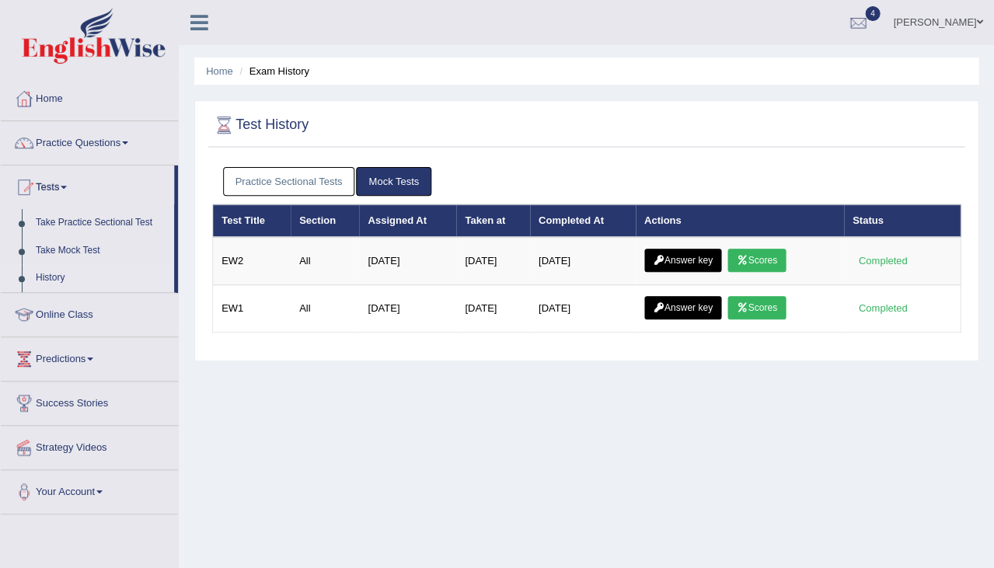
click at [292, 173] on link "Practice Sectional Tests" at bounding box center [289, 181] width 132 height 29
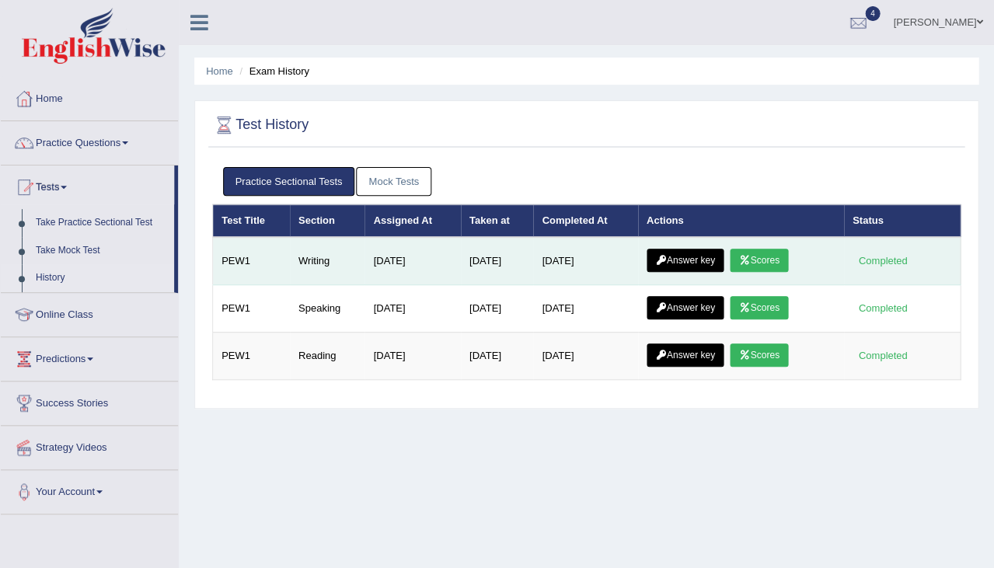
click at [768, 262] on link "Scores" at bounding box center [758, 260] width 57 height 23
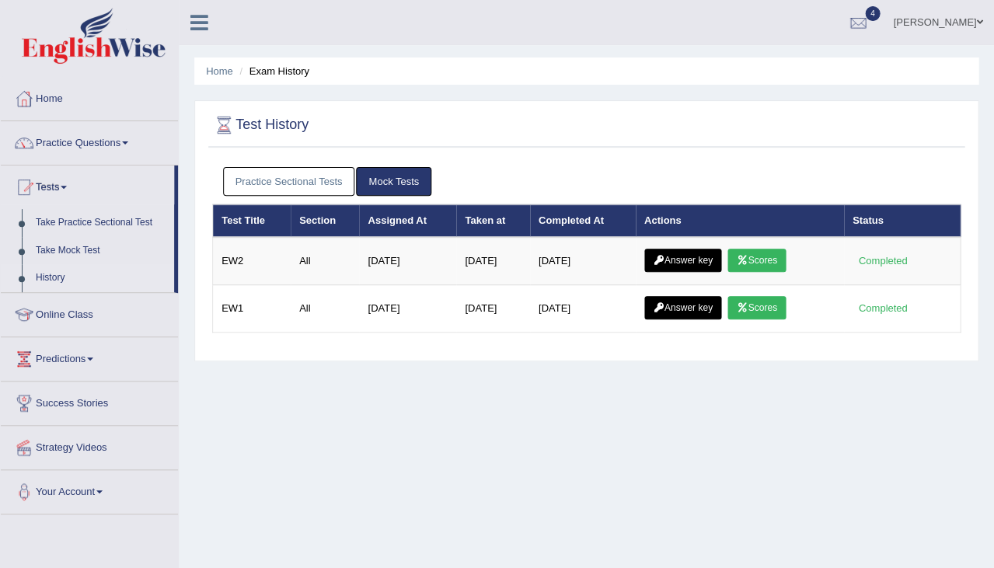
click at [349, 196] on div "Practice Sectional Tests Mock Tests" at bounding box center [586, 181] width 748 height 45
click at [347, 191] on link "Practice Sectional Tests" at bounding box center [289, 181] width 132 height 29
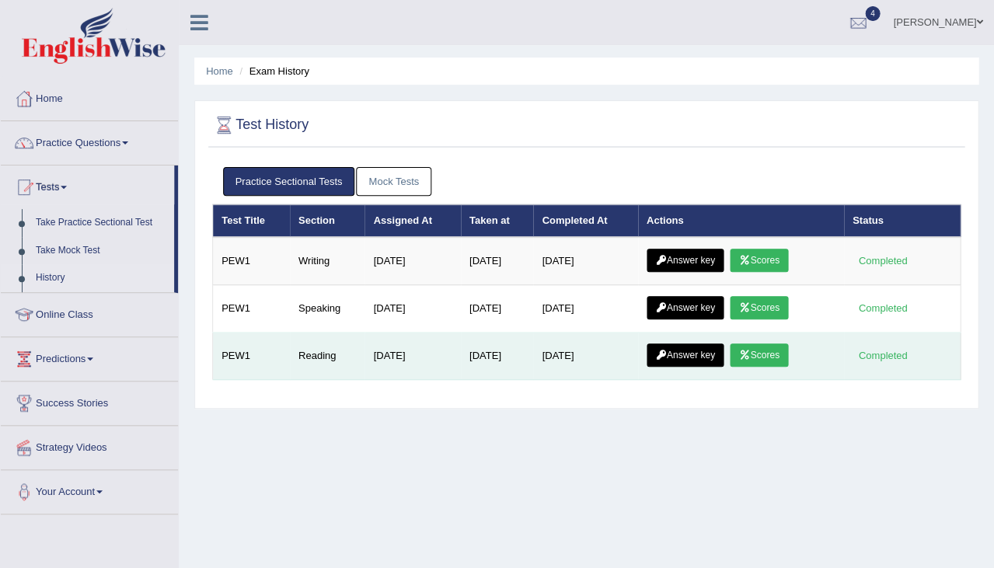
click at [681, 351] on link "Answer key" at bounding box center [684, 354] width 77 height 23
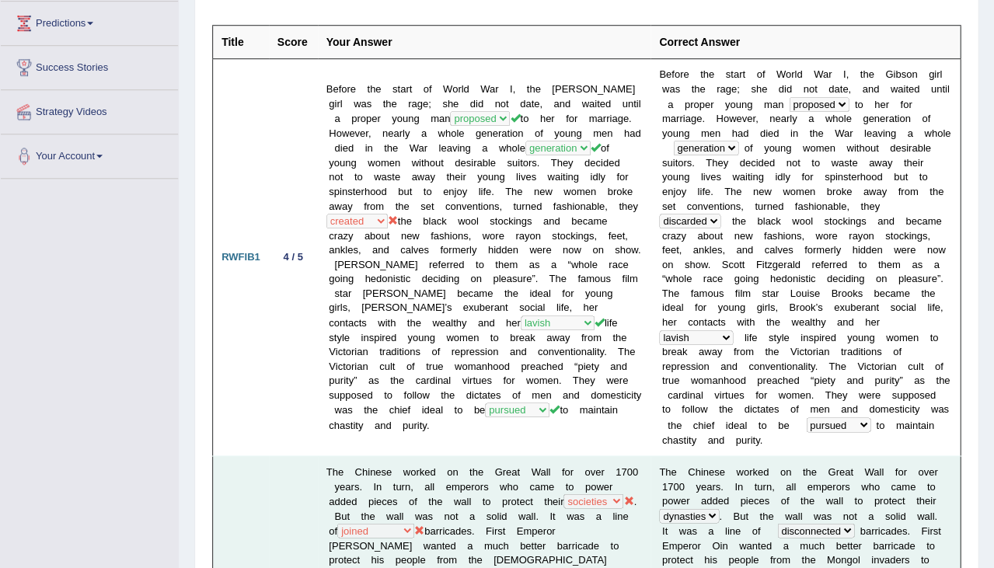
scroll to position [253, 0]
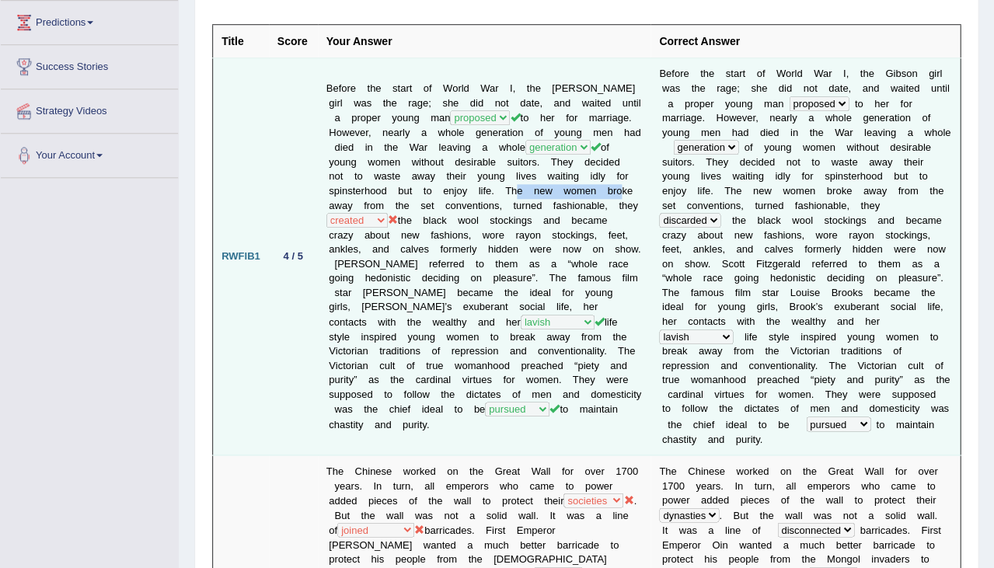
drag, startPoint x: 393, startPoint y: 185, endPoint x: 499, endPoint y: 187, distance: 105.7
click at [500, 186] on td "Before the start of World War I, the Gibson girl was the rage; she did not date…" at bounding box center [484, 256] width 333 height 397
drag, startPoint x: 509, startPoint y: 182, endPoint x: 573, endPoint y: 190, distance: 65.0
click at [573, 190] on td "Before the start of World War I, the Gibson girl was the rage; she did not date…" at bounding box center [484, 256] width 333 height 397
drag, startPoint x: 330, startPoint y: 200, endPoint x: 397, endPoint y: 200, distance: 66.8
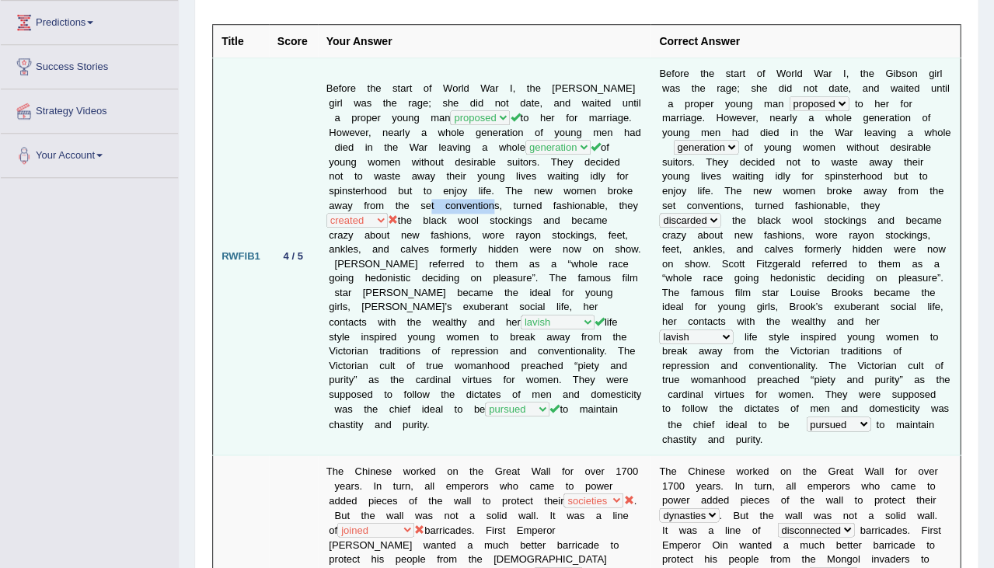
click at [397, 200] on td "Before the start of World War I, the Gibson girl was the rage; she did not date…" at bounding box center [484, 256] width 333 height 397
drag, startPoint x: 425, startPoint y: 197, endPoint x: 498, endPoint y: 197, distance: 73.0
click at [498, 197] on td "Before the start of World War I, the Gibson girl was the rage; she did not date…" at bounding box center [484, 256] width 333 height 397
drag, startPoint x: 482, startPoint y: 228, endPoint x: 559, endPoint y: 226, distance: 77.0
click at [559, 226] on td "Before the start of World War I, the Gibson girl was the rage; she did not date…" at bounding box center [484, 256] width 333 height 397
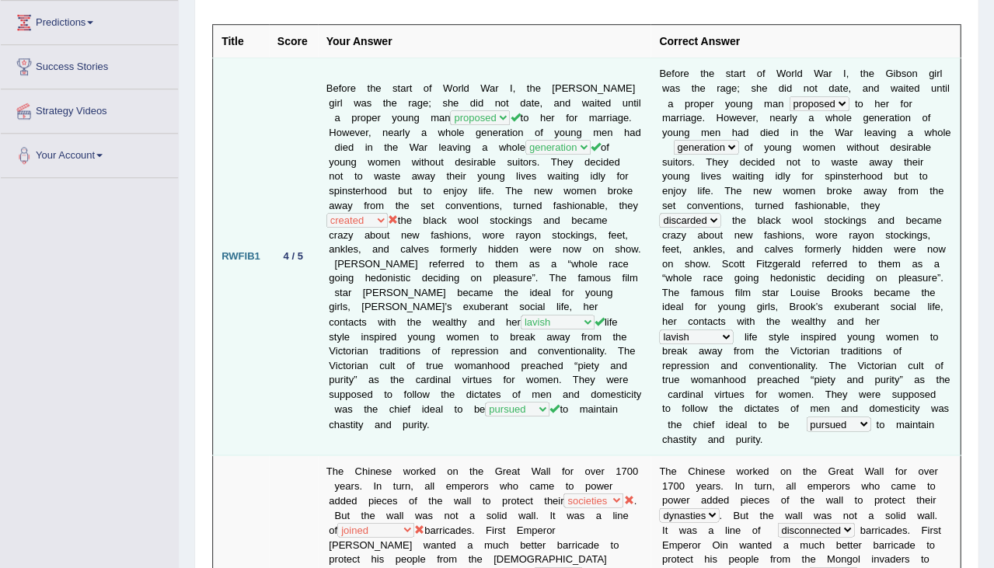
click at [451, 232] on td "Before the start of World War I, the Gibson girl was the rage; she did not date…" at bounding box center [484, 256] width 333 height 397
drag, startPoint x: 444, startPoint y: 228, endPoint x: 545, endPoint y: 231, distance: 101.0
click at [545, 231] on td "Before the start of World War I, the Gibson girl was the rage; she did not date…" at bounding box center [484, 256] width 333 height 397
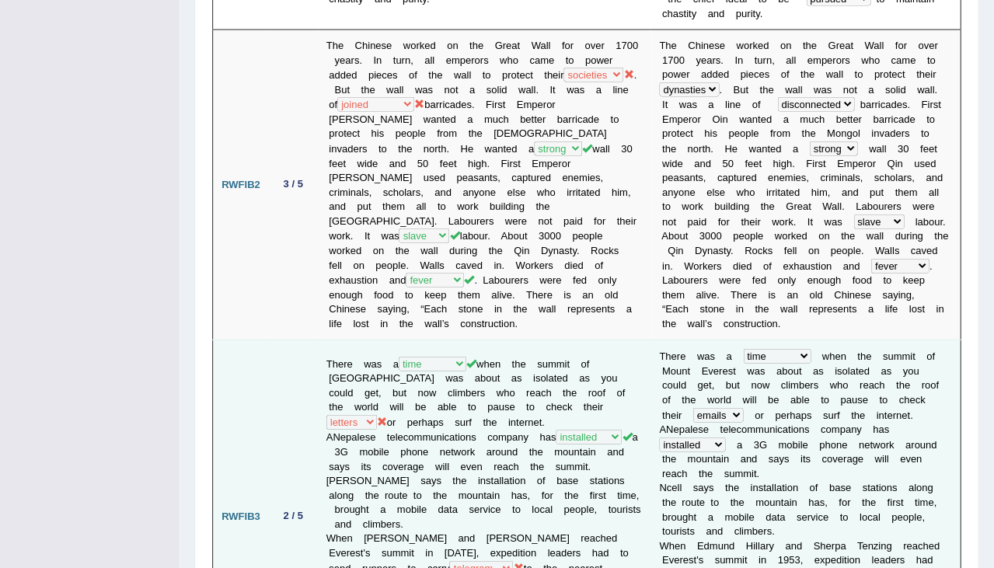
scroll to position [678, 0]
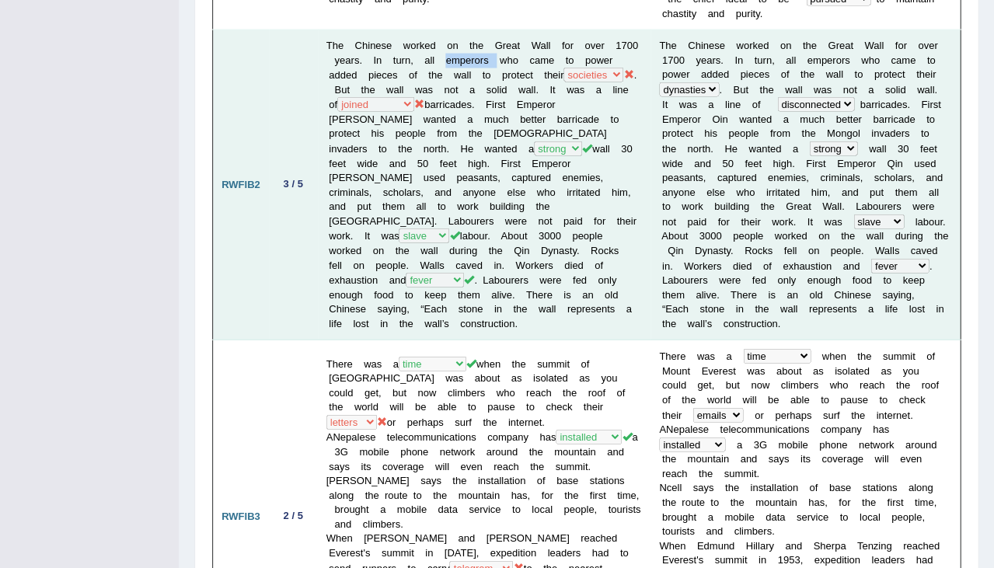
drag, startPoint x: 472, startPoint y: 47, endPoint x: 522, endPoint y: 51, distance: 49.9
click at [523, 51] on td "The Chinese worked on the Great Wall for over 1700 years. In turn, all emperors…" at bounding box center [484, 185] width 333 height 310
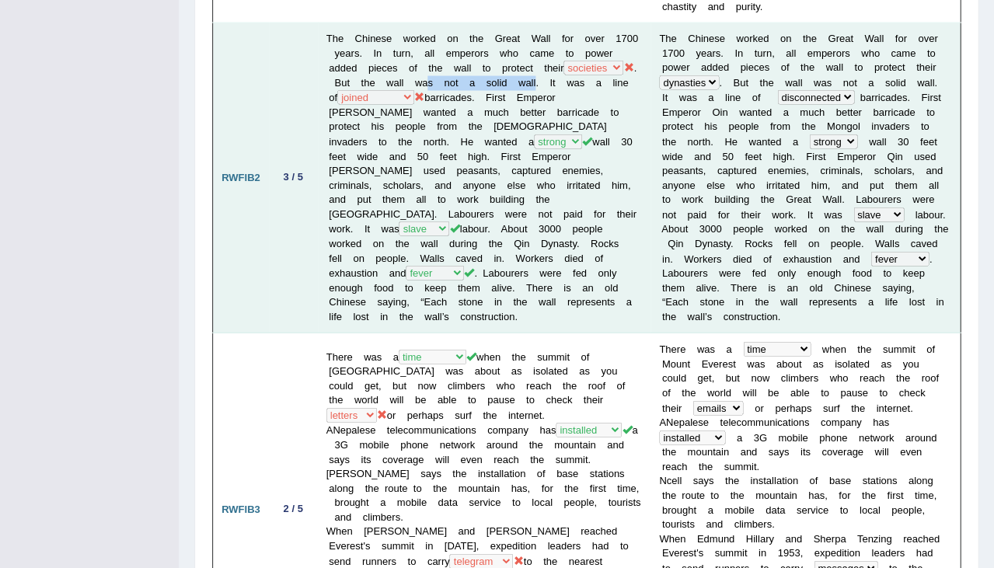
drag, startPoint x: 512, startPoint y: 70, endPoint x: 619, endPoint y: 70, distance: 107.2
click at [620, 70] on td "The Chinese worked on the Great Wall for over 1700 years. In turn, all emperors…" at bounding box center [484, 178] width 333 height 310
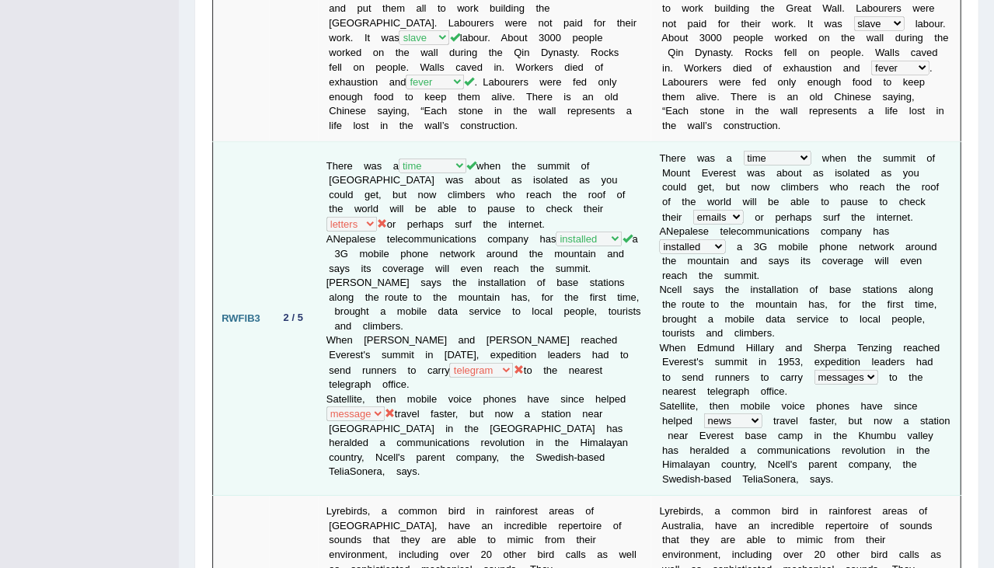
scroll to position [878, 0]
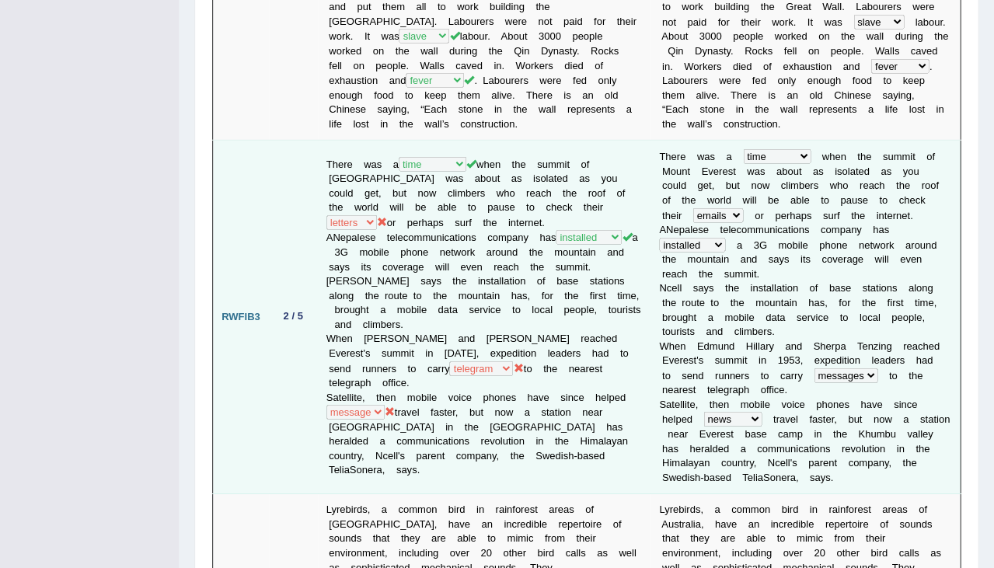
drag, startPoint x: 500, startPoint y: 195, endPoint x: 563, endPoint y: 200, distance: 63.1
click at [563, 200] on td "There was a year occasion opportunity time when the summit of Mount Everest was…" at bounding box center [484, 318] width 333 height 354
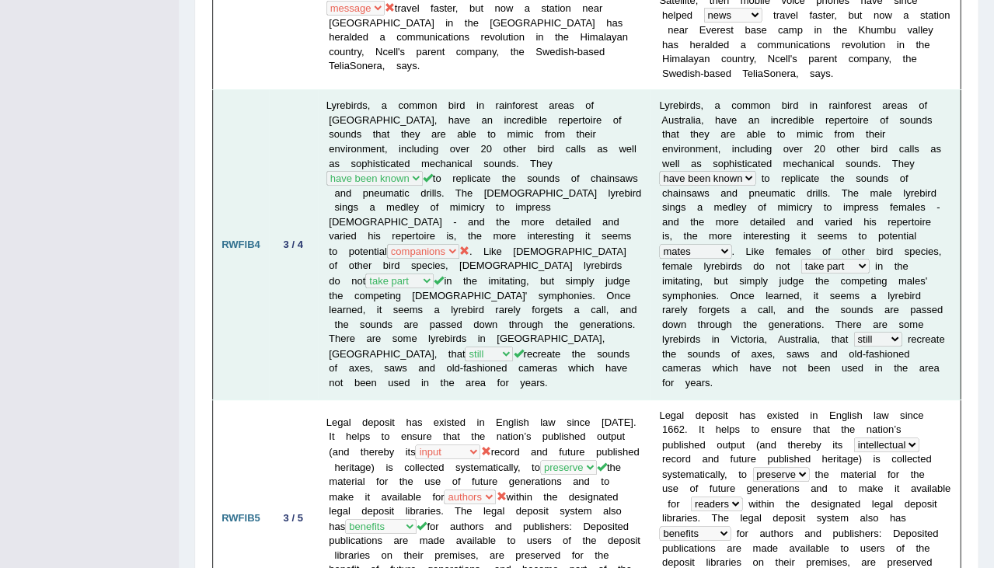
scroll to position [1290, 0]
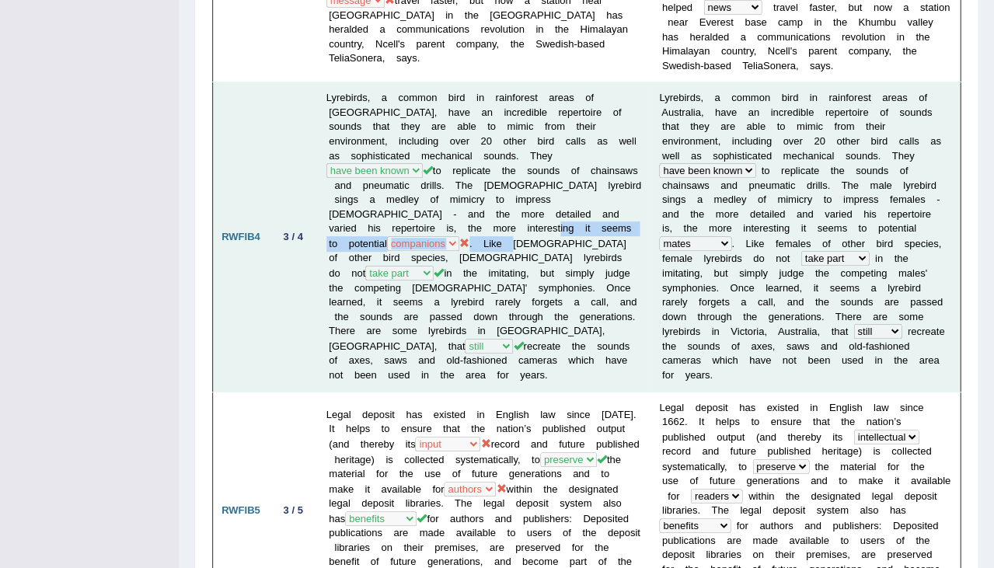
drag, startPoint x: 461, startPoint y: 218, endPoint x: 509, endPoint y: 211, distance: 48.7
click at [509, 211] on td "Lyrebirds, a common bird in rainforest areas of Australia, have an incredible r…" at bounding box center [484, 236] width 333 height 309
drag, startPoint x: 559, startPoint y: 244, endPoint x: 626, endPoint y: 249, distance: 67.8
click at [627, 249] on td "Lyrebirds, a common bird in rainforest areas of Australia, have an incredible r…" at bounding box center [484, 236] width 333 height 309
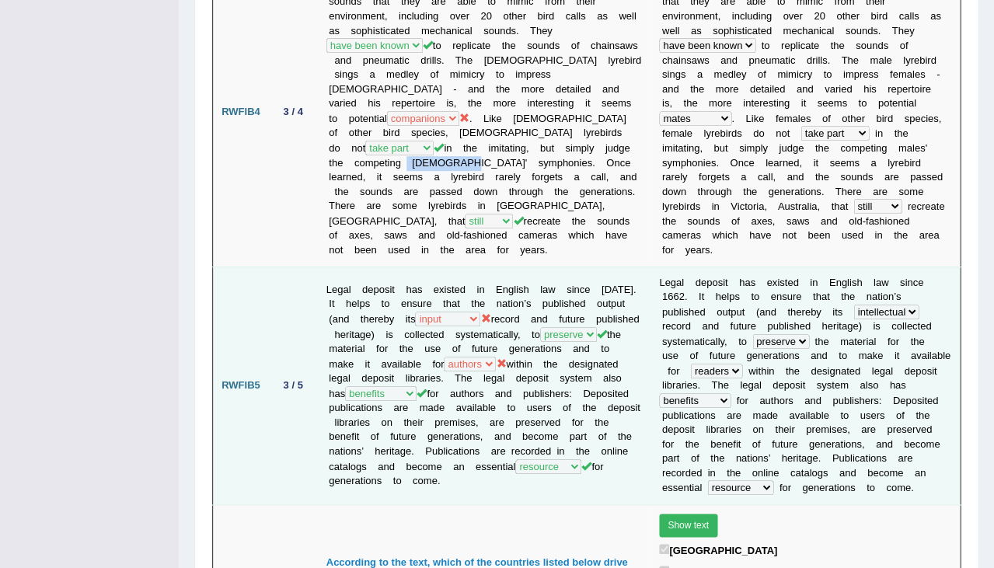
scroll to position [1415, 0]
drag, startPoint x: 564, startPoint y: 265, endPoint x: 578, endPoint y: 265, distance: 14.0
click at [578, 266] on td "Legal deposit has existed in English law since 1662. It helps to ensure that th…" at bounding box center [484, 385] width 333 height 238
click at [590, 318] on td "Legal deposit has existed in English law since 1662. It helps to ensure that th…" at bounding box center [484, 385] width 333 height 238
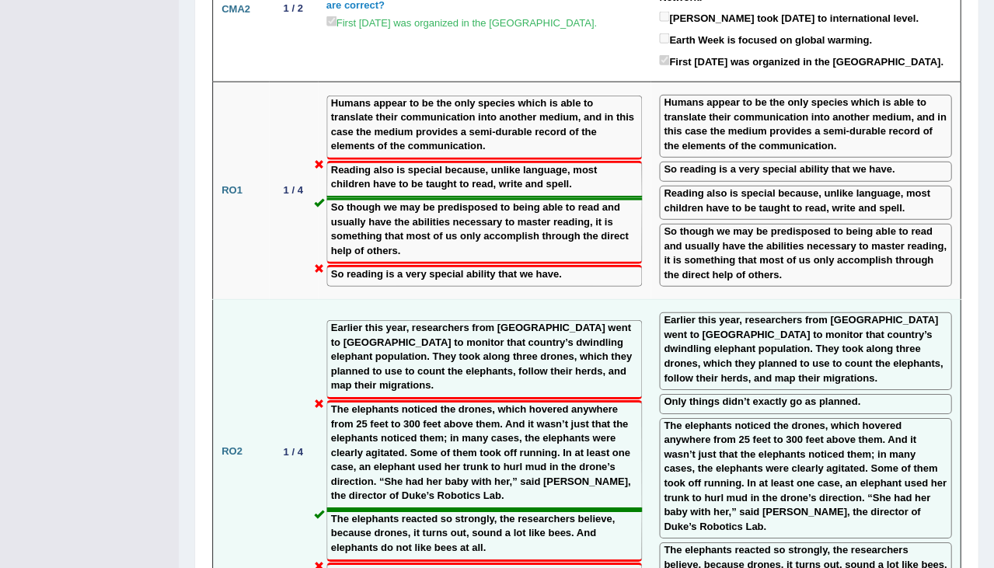
scroll to position [2157, 0]
drag, startPoint x: 325, startPoint y: 478, endPoint x: 542, endPoint y: 491, distance: 217.2
click at [542, 491] on td "Earlier this year, researchers from Duke University went to Gabon to monitor th…" at bounding box center [484, 451] width 333 height 305
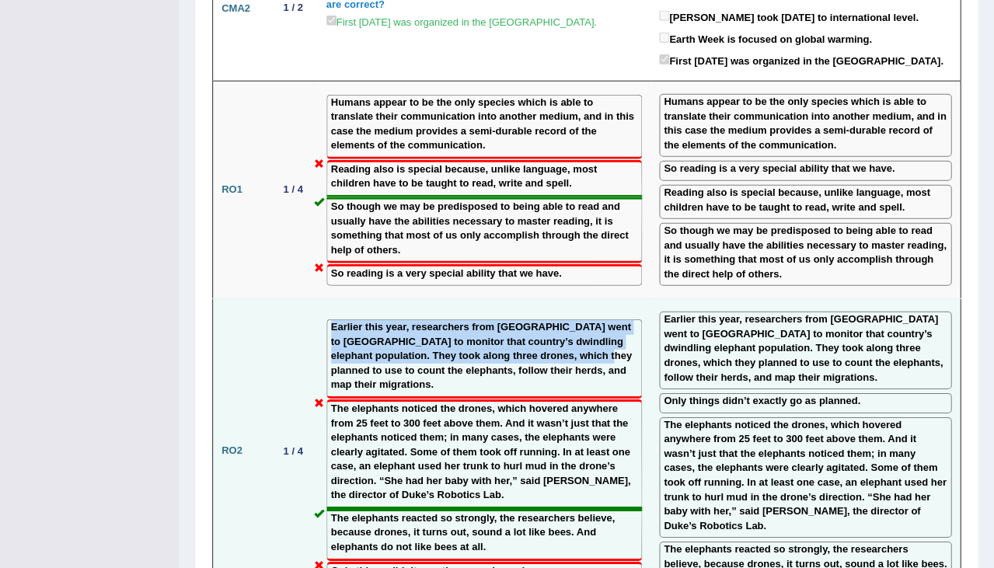
drag, startPoint x: 328, startPoint y: 277, endPoint x: 375, endPoint y: 276, distance: 47.4
click at [375, 319] on div "Earlier this year, researchers from Duke University went to Gabon to monitor th…" at bounding box center [483, 358] width 315 height 79
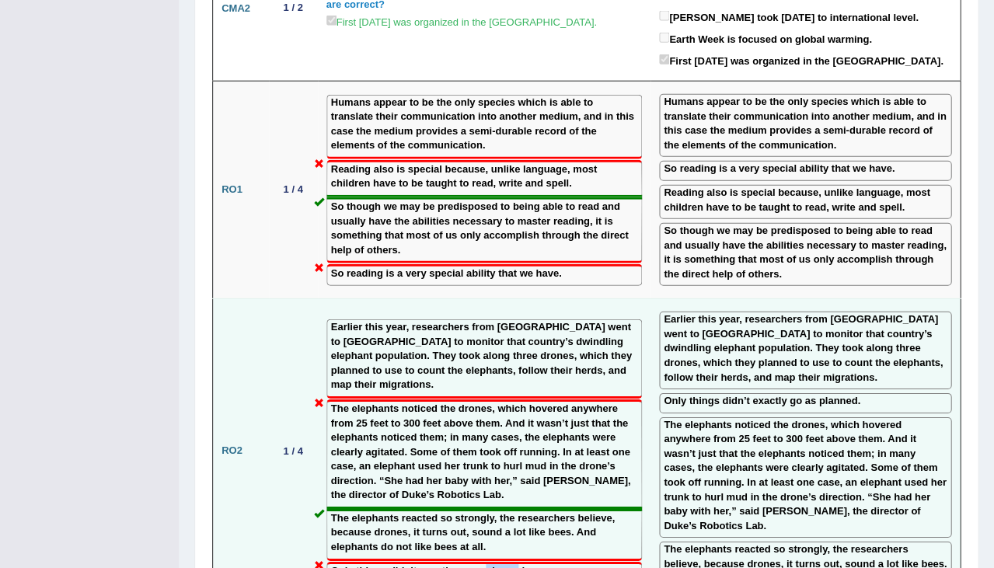
drag, startPoint x: 486, startPoint y: 473, endPoint x: 521, endPoint y: 473, distance: 35.7
click at [521, 564] on label "Only things didn’t exactly go as planned." at bounding box center [429, 571] width 197 height 15
drag, startPoint x: 448, startPoint y: 375, endPoint x: 416, endPoint y: 374, distance: 31.9
click at [416, 402] on label "The elephants noticed the drones, which hovered anywhere from 25 feet to 300 fe…" at bounding box center [484, 452] width 306 height 101
drag, startPoint x: 429, startPoint y: 362, endPoint x: 386, endPoint y: 360, distance: 42.8
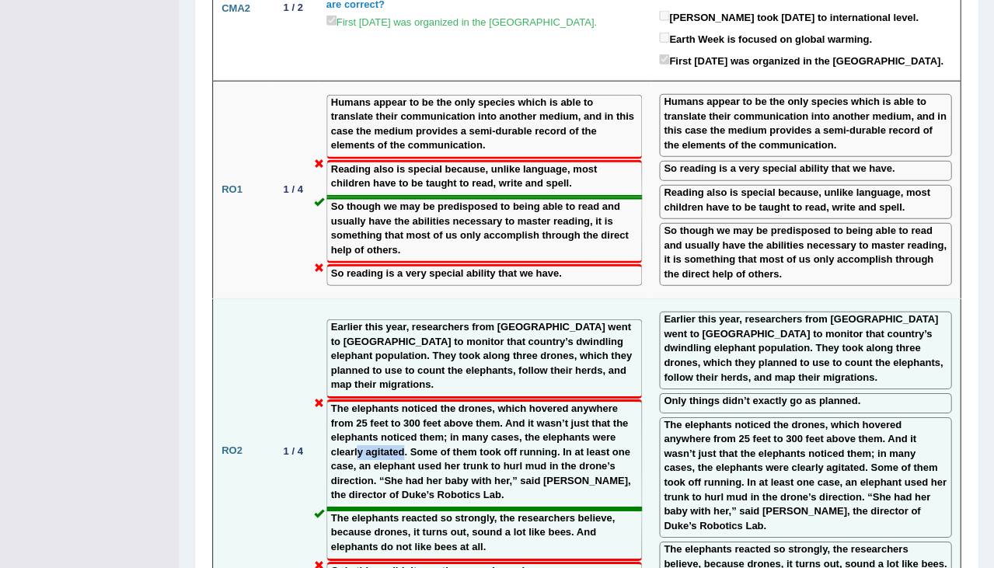
click at [386, 402] on label "The elephants noticed the drones, which hovered anywhere from 25 feet to 300 fe…" at bounding box center [484, 452] width 306 height 101
drag, startPoint x: 521, startPoint y: 471, endPoint x: 419, endPoint y: 471, distance: 102.6
click at [419, 564] on label "Only things didn’t exactly go as planned." at bounding box center [429, 571] width 197 height 15
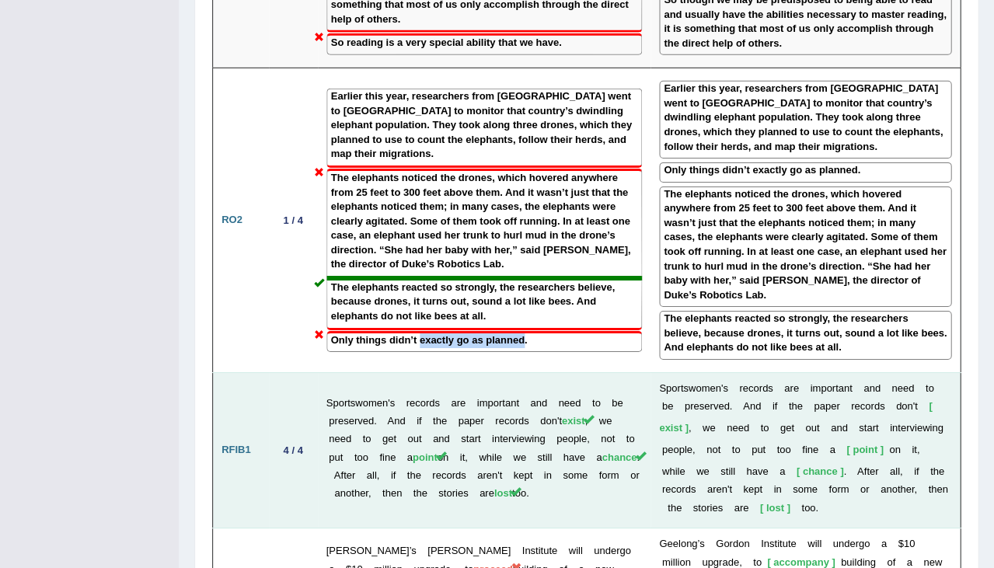
scroll to position [2395, 0]
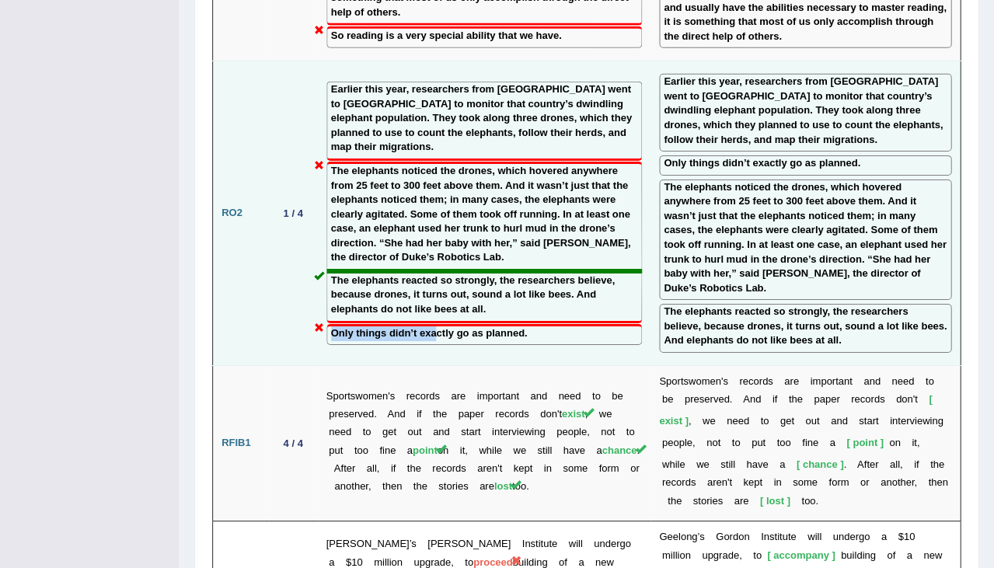
drag, startPoint x: 328, startPoint y: 232, endPoint x: 432, endPoint y: 237, distance: 104.2
click at [432, 324] on div "Only things didn’t exactly go as planned." at bounding box center [483, 335] width 315 height 22
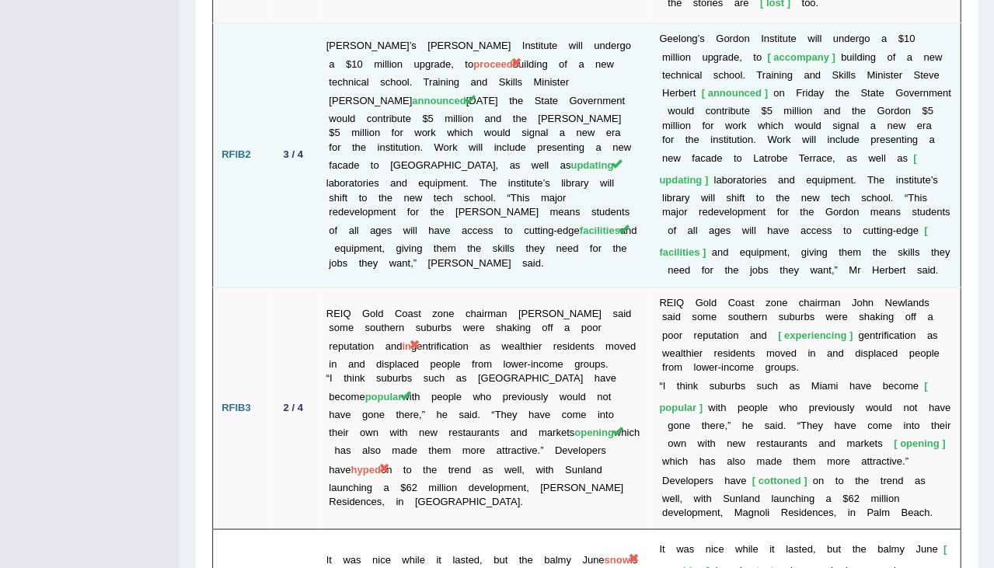
scroll to position [2889, 0]
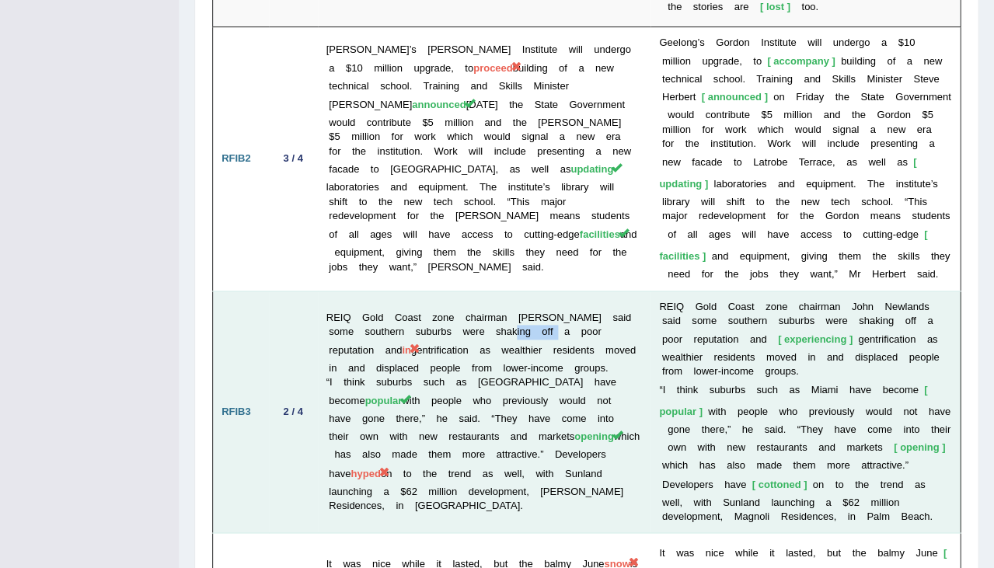
drag, startPoint x: 508, startPoint y: 193, endPoint x: 556, endPoint y: 195, distance: 48.2
click at [556, 291] on td "REIQ Gold Coast zone chairman John Newlands said some southern suburbs were sha…" at bounding box center [484, 412] width 333 height 242
drag, startPoint x: 420, startPoint y: 211, endPoint x: 482, endPoint y: 212, distance: 62.9
click at [483, 291] on td "REIQ Gold Coast zone chairman John Newlands said some southern suburbs were sha…" at bounding box center [484, 412] width 333 height 242
drag, startPoint x: 506, startPoint y: 193, endPoint x: 552, endPoint y: 197, distance: 46.0
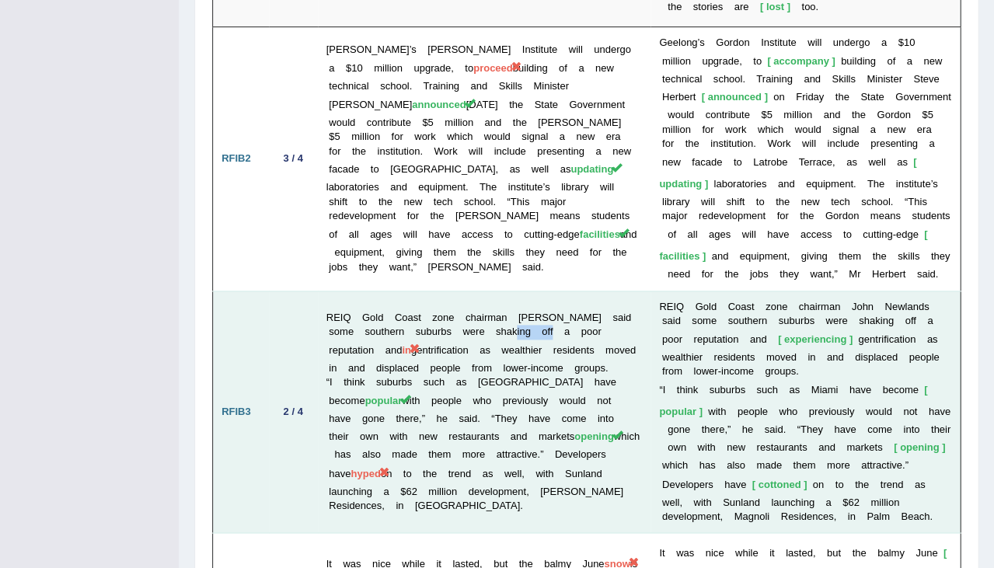
click at [552, 291] on td "REIQ Gold Coast zone chairman John Newlands said some southern suburbs were sha…" at bounding box center [484, 412] width 333 height 242
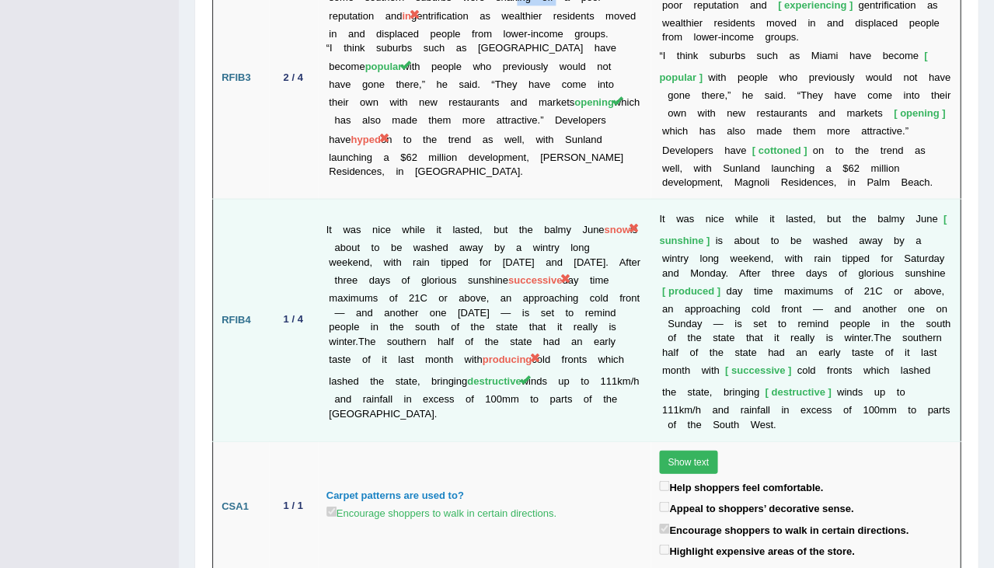
scroll to position [3199, 0]
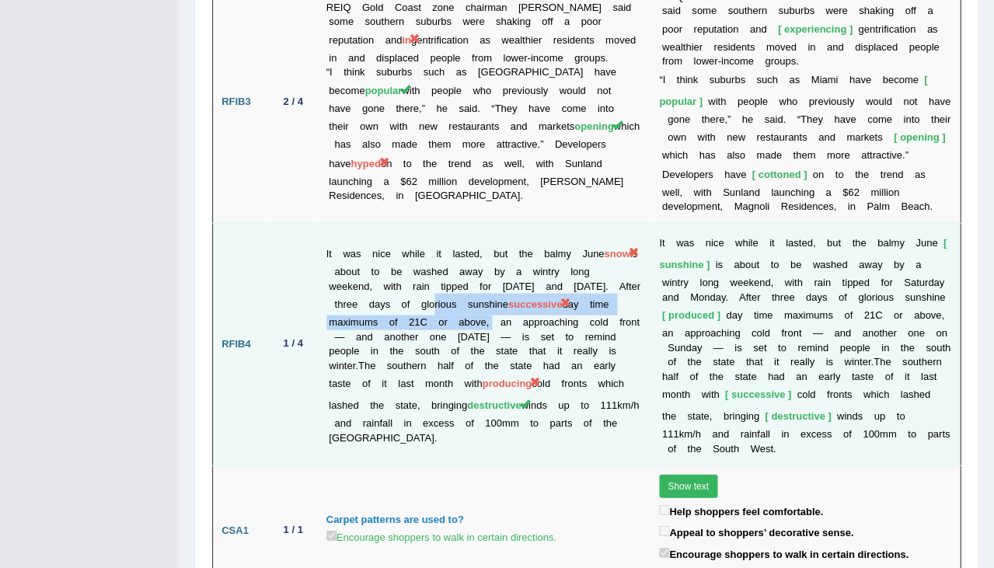
drag, startPoint x: 497, startPoint y: 165, endPoint x: 604, endPoint y: 169, distance: 107.3
click at [604, 223] on td "It was nice while it lasted, but the balmy June snow is about to be washed away…" at bounding box center [484, 344] width 333 height 242
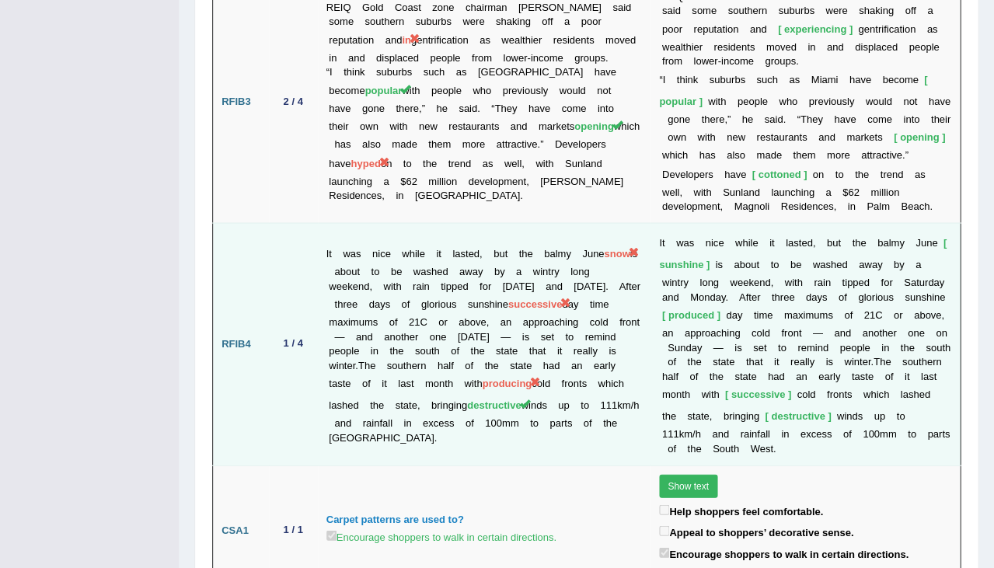
click at [542, 223] on td "It was nice while it lasted, but the balmy June snow is about to be washed away…" at bounding box center [484, 344] width 333 height 242
drag, startPoint x: 542, startPoint y: 167, endPoint x: 573, endPoint y: 166, distance: 31.1
click at [574, 223] on td "It was nice while it lasted, but the balmy June snow is about to be washed away…" at bounding box center [484, 344] width 333 height 242
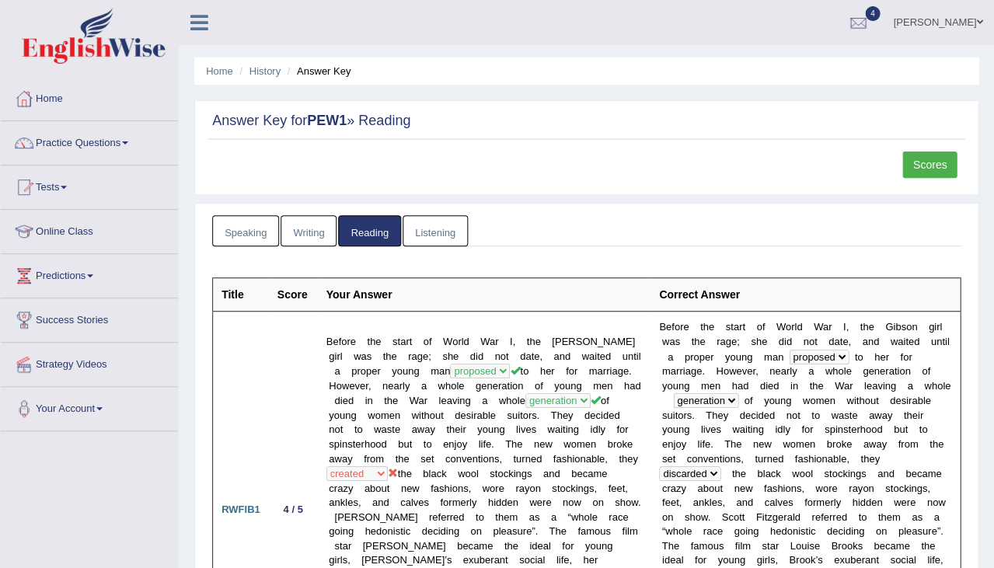
scroll to position [0, 0]
click at [925, 164] on link "Scores" at bounding box center [929, 165] width 54 height 26
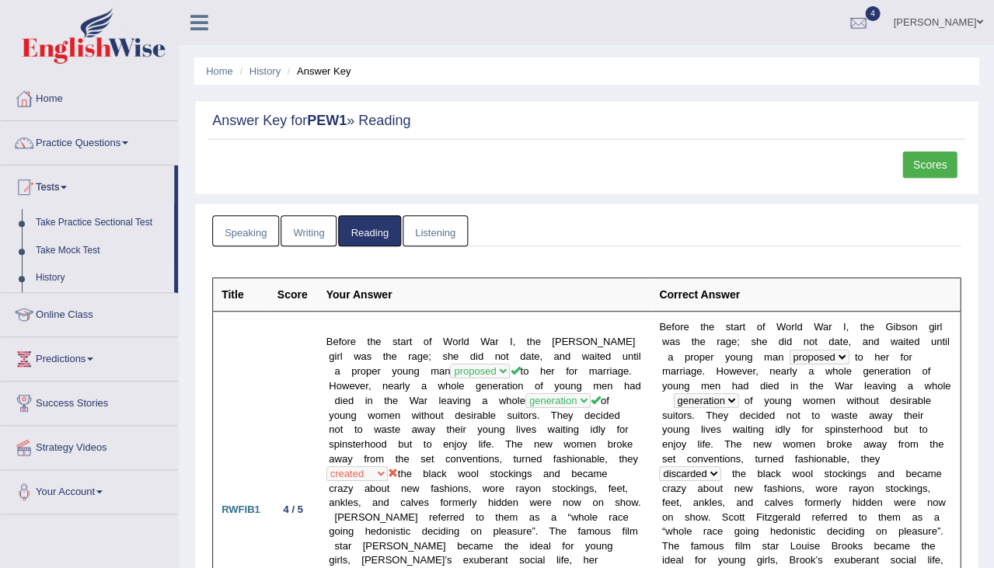
click at [57, 274] on link "History" at bounding box center [101, 278] width 145 height 28
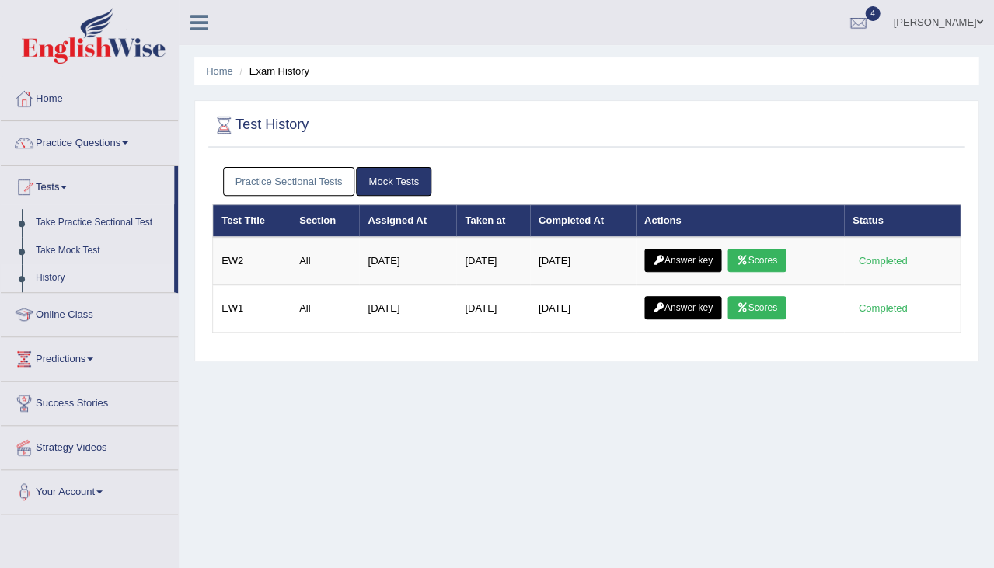
click at [714, 260] on link "Answer key" at bounding box center [682, 260] width 77 height 23
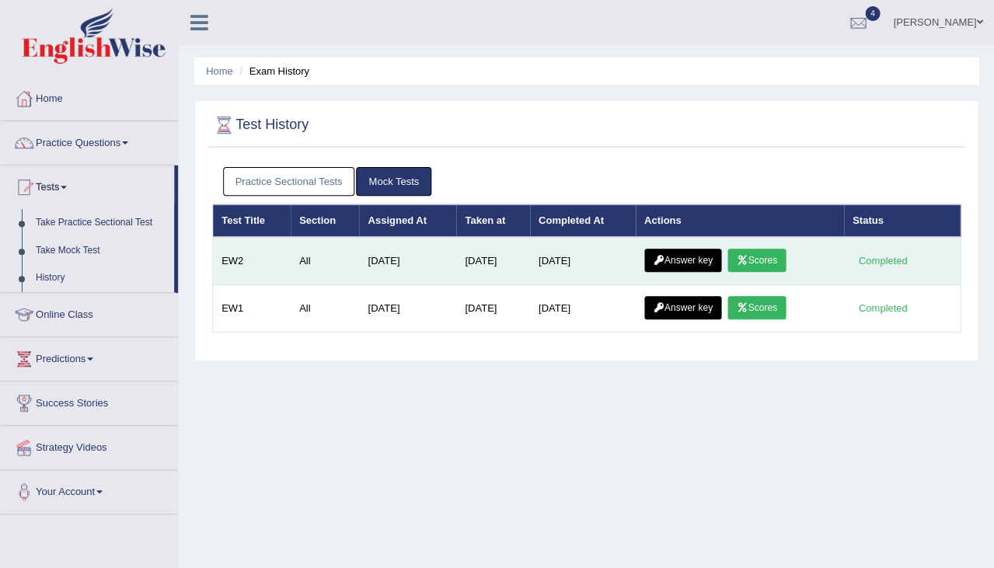
click at [764, 259] on link "Scores" at bounding box center [755, 260] width 57 height 23
click at [653, 257] on link "Answer key" at bounding box center [682, 260] width 77 height 23
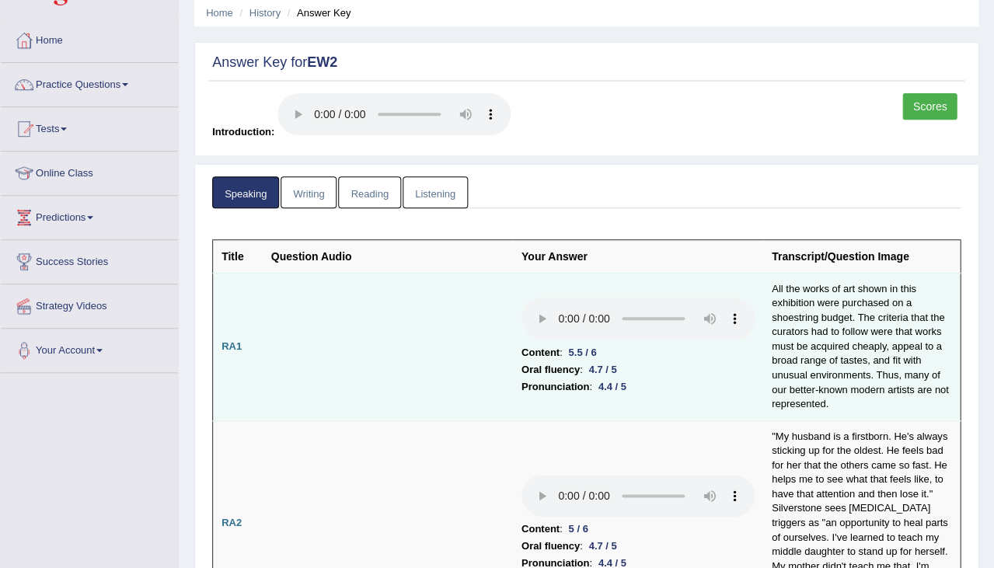
click at [521, 298] on audio at bounding box center [637, 319] width 233 height 42
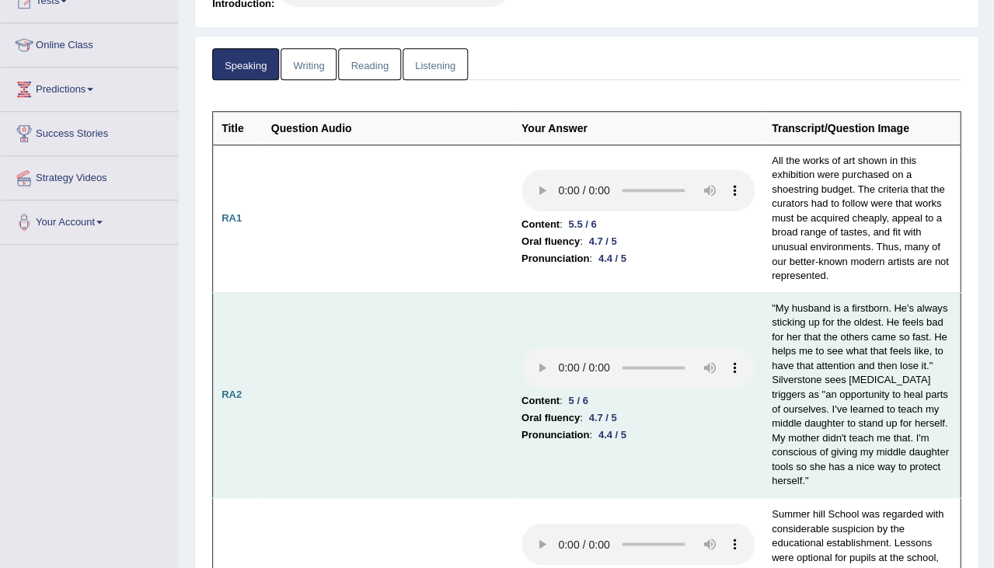
scroll to position [187, 0]
click at [521, 346] on audio at bounding box center [637, 367] width 233 height 42
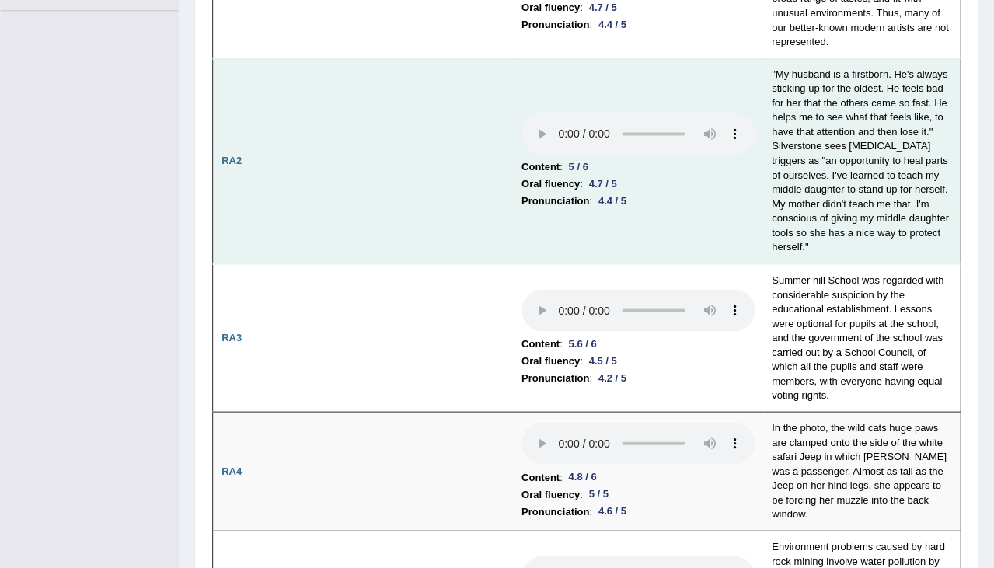
scroll to position [427, 0]
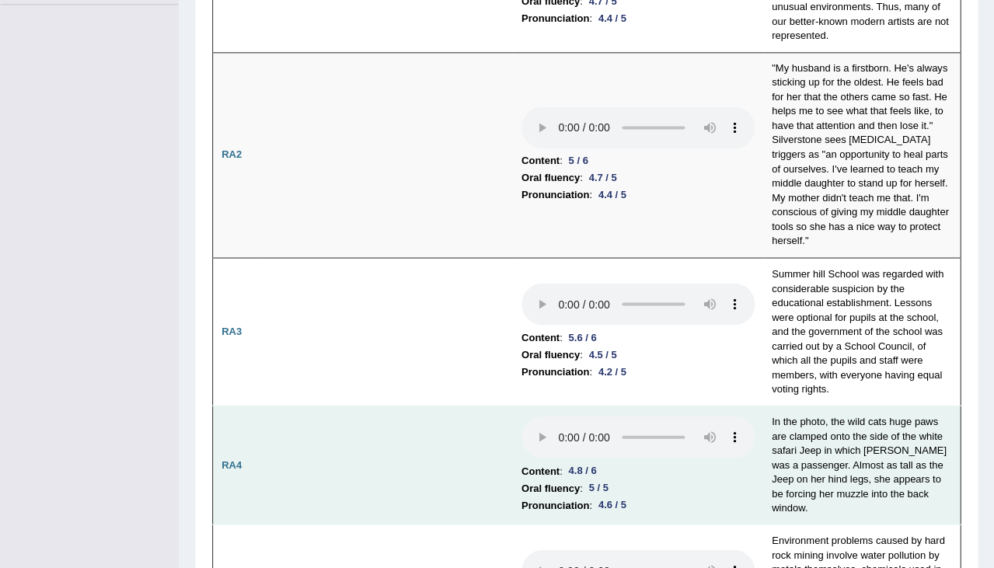
click at [521, 416] on audio at bounding box center [637, 437] width 233 height 42
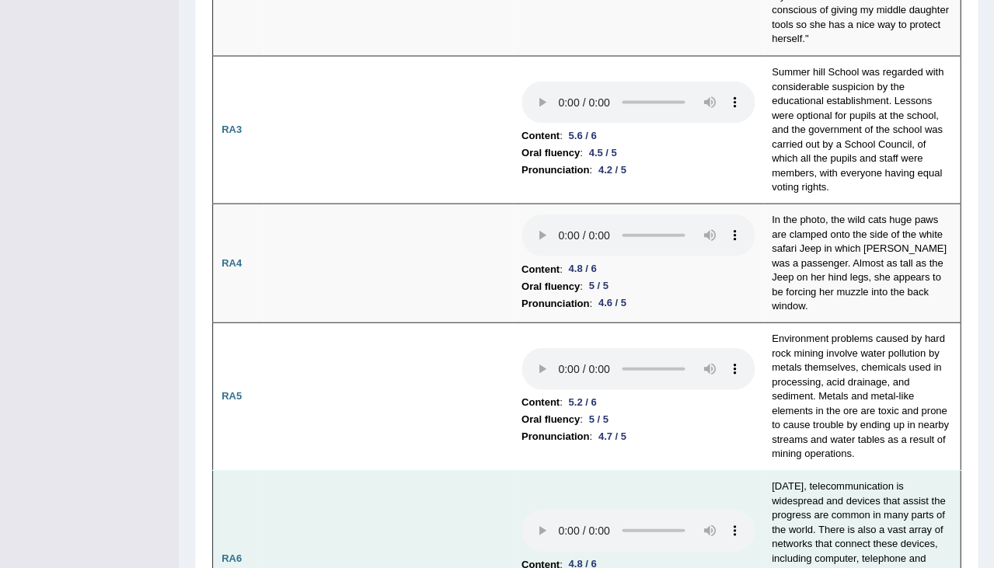
scroll to position [629, 0]
click at [521, 509] on audio at bounding box center [637, 530] width 233 height 42
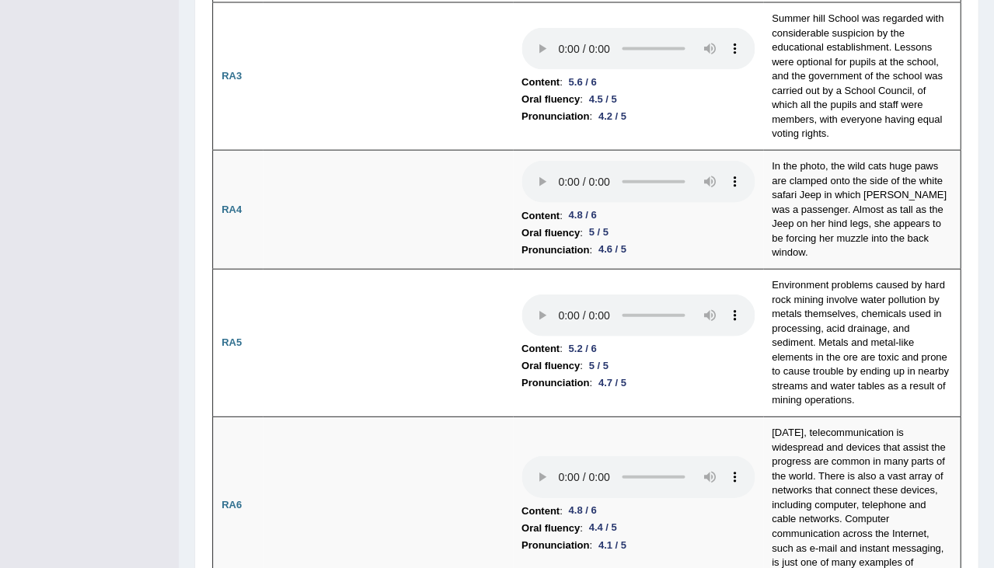
scroll to position [681, 0]
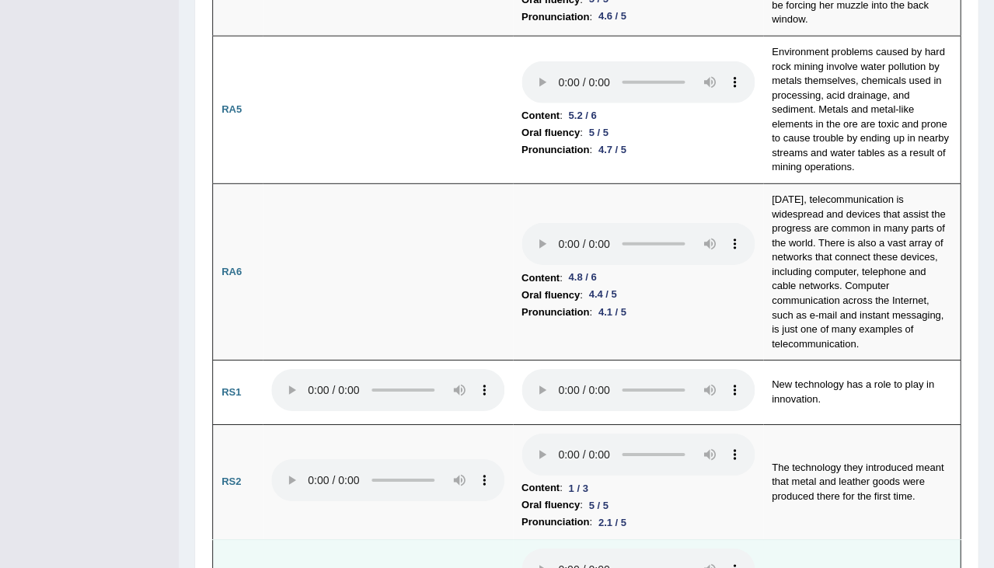
scroll to position [917, 0]
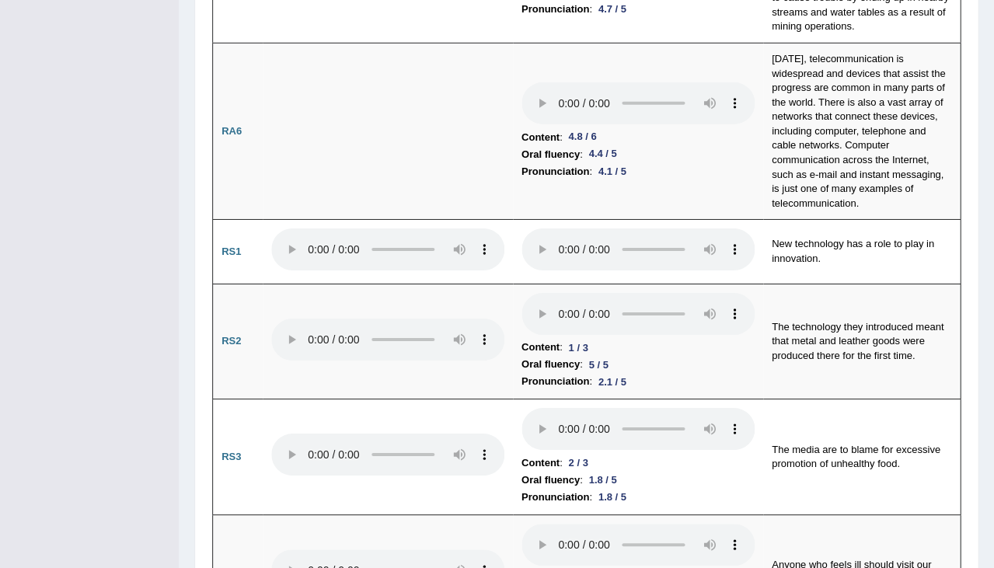
scroll to position [1071, 0]
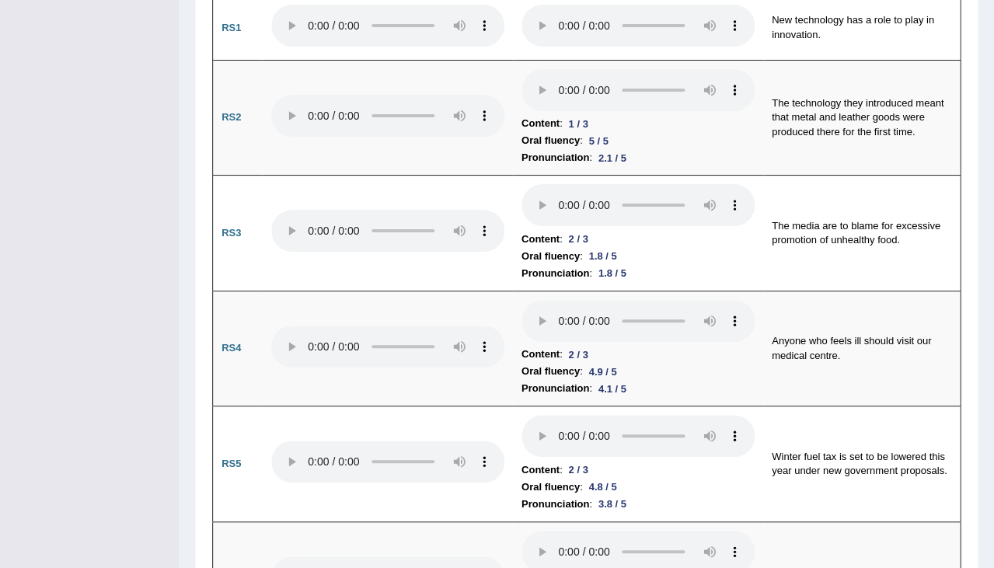
scroll to position [1279, 0]
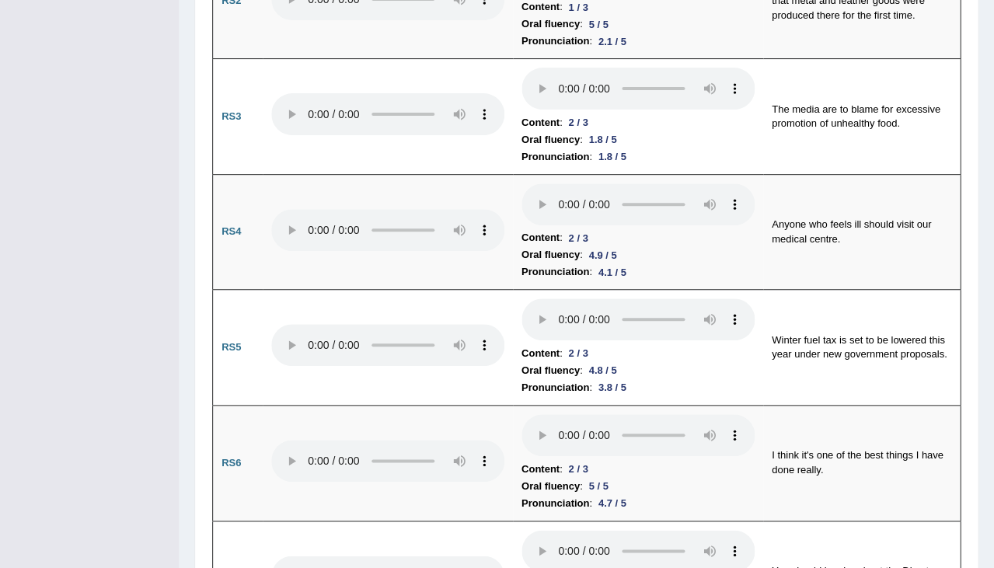
scroll to position [1395, 0]
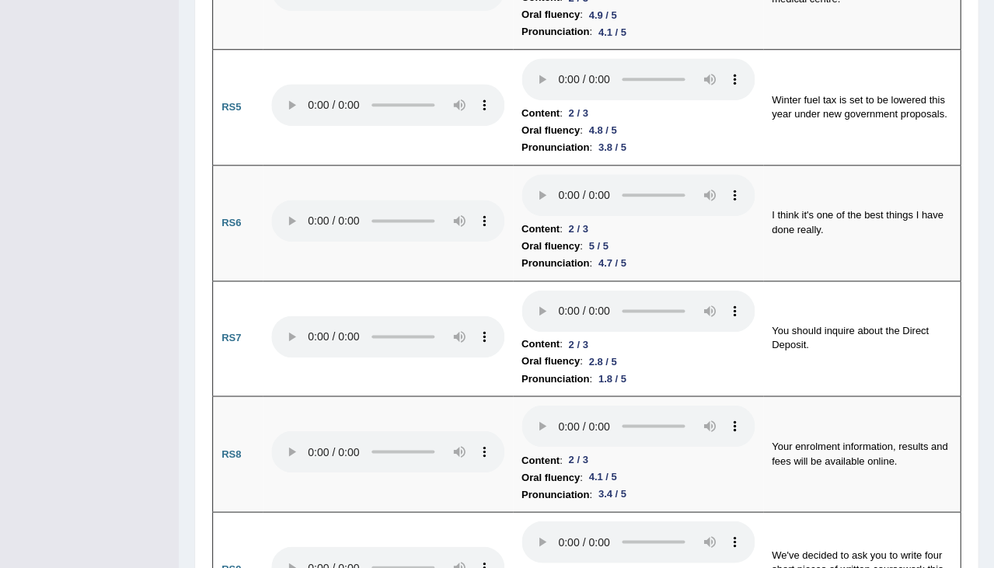
scroll to position [1759, 0]
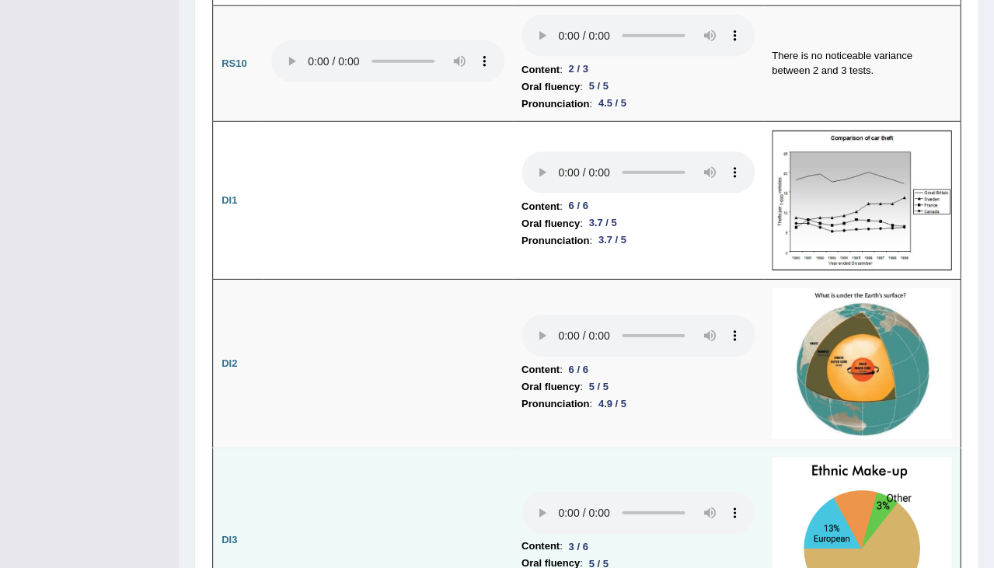
scroll to position [2258, 0]
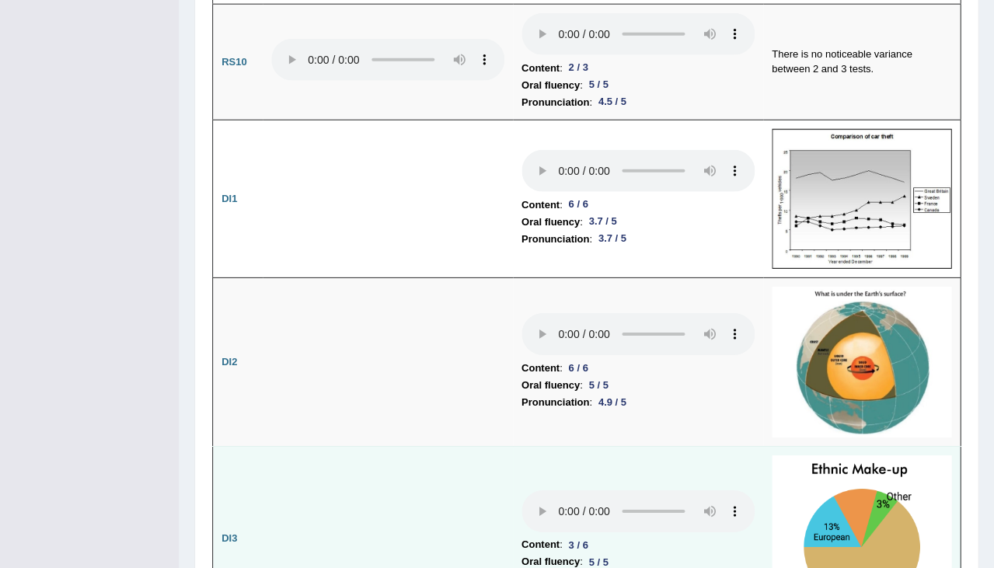
click at [521, 490] on audio at bounding box center [637, 511] width 233 height 42
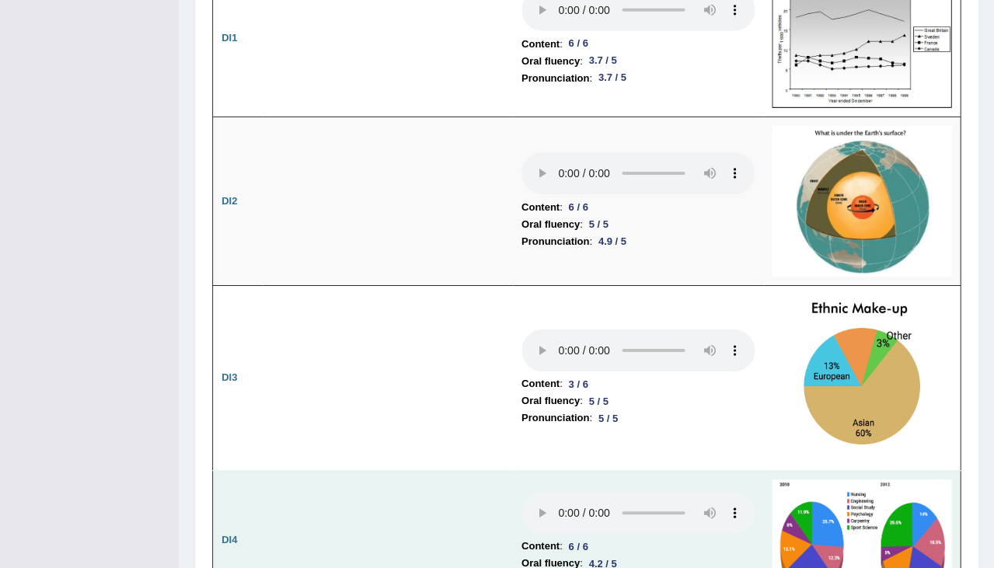
scroll to position [2419, 0]
click at [521, 491] on audio at bounding box center [637, 512] width 233 height 42
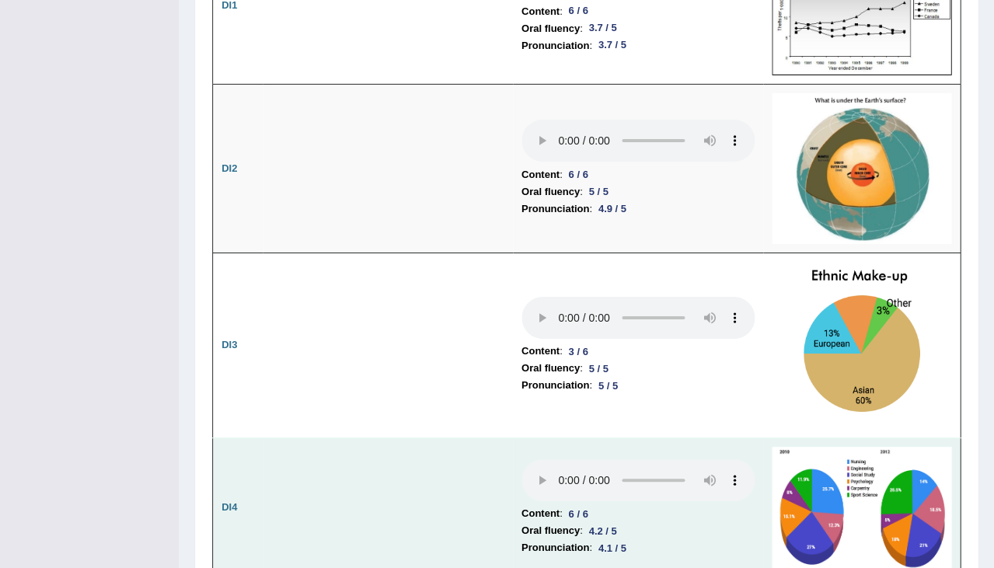
scroll to position [2449, 0]
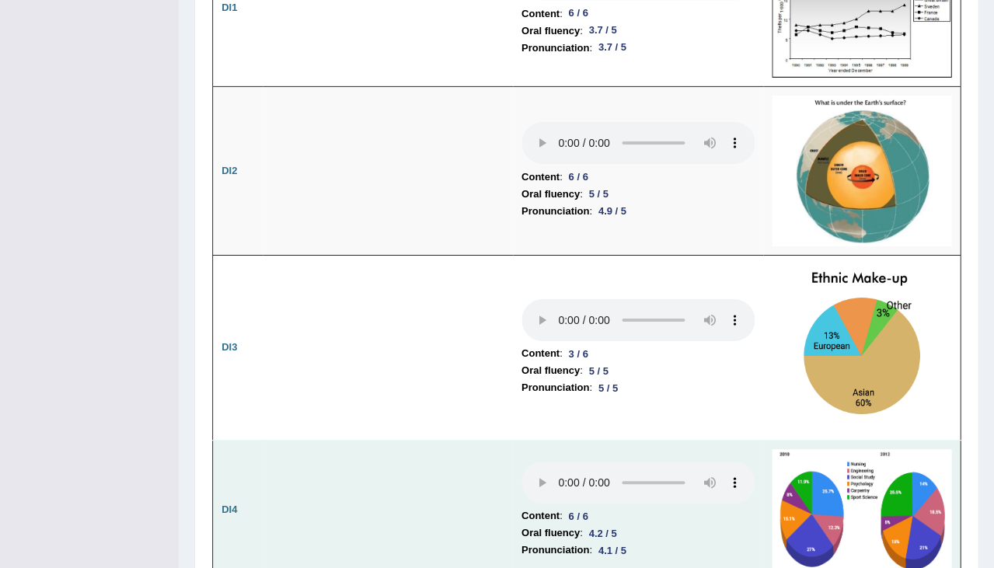
click at [521, 462] on audio at bounding box center [637, 483] width 233 height 42
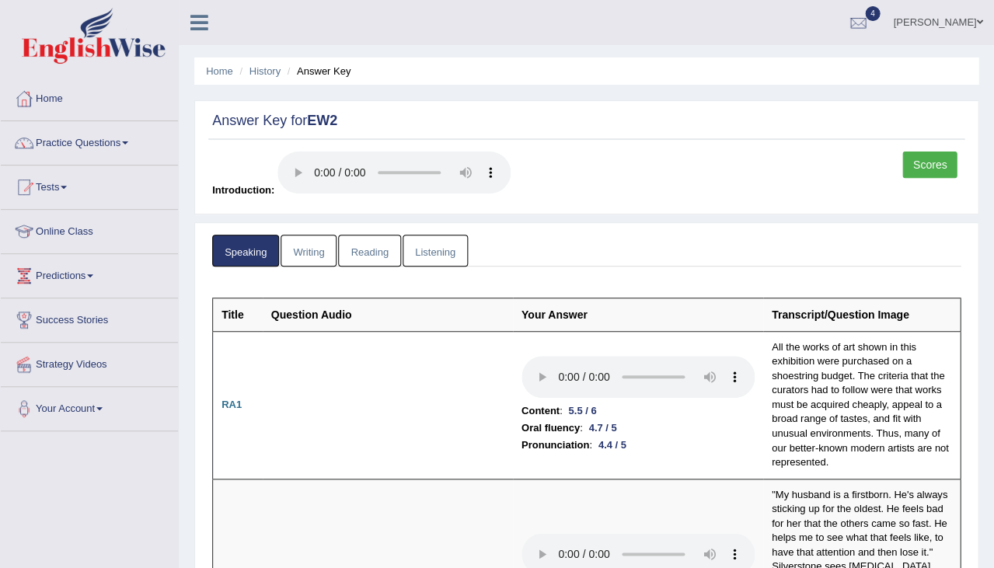
scroll to position [0, 0]
click at [72, 273] on link "Predictions" at bounding box center [89, 273] width 177 height 39
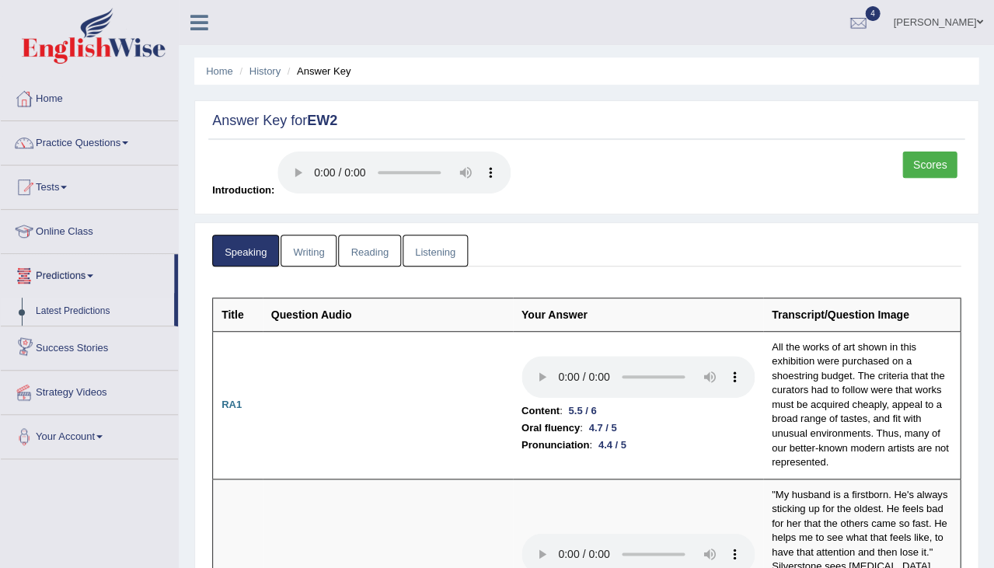
click at [75, 310] on link "Latest Predictions" at bounding box center [101, 312] width 145 height 28
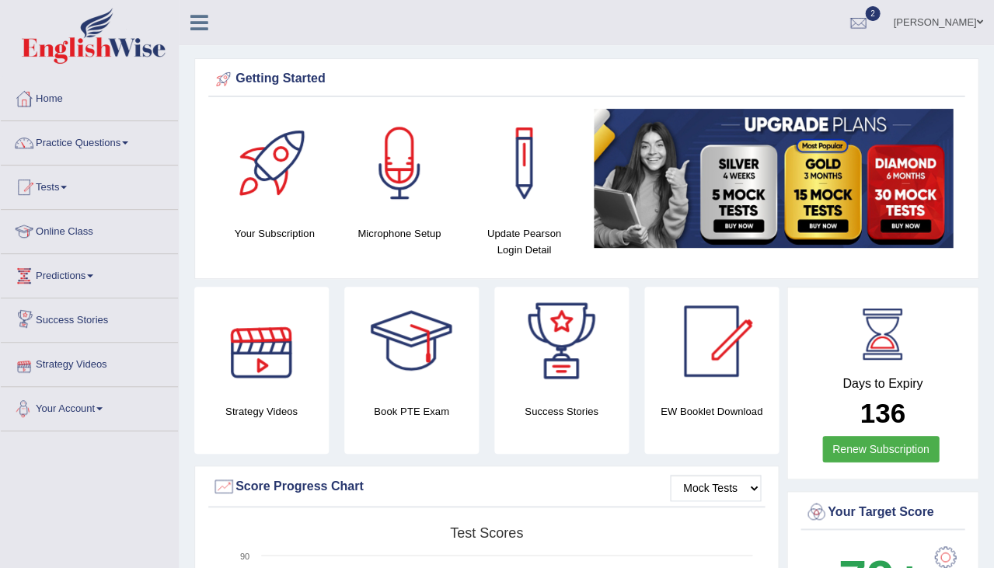
click at [78, 414] on link "Your Account" at bounding box center [89, 406] width 177 height 39
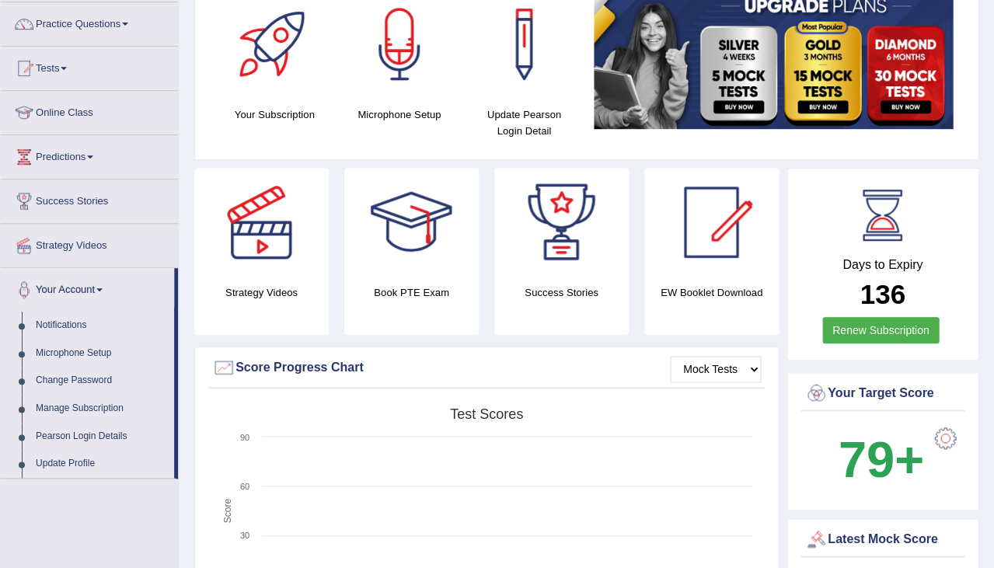
scroll to position [119, 0]
click at [88, 379] on link "Change Password" at bounding box center [101, 381] width 145 height 28
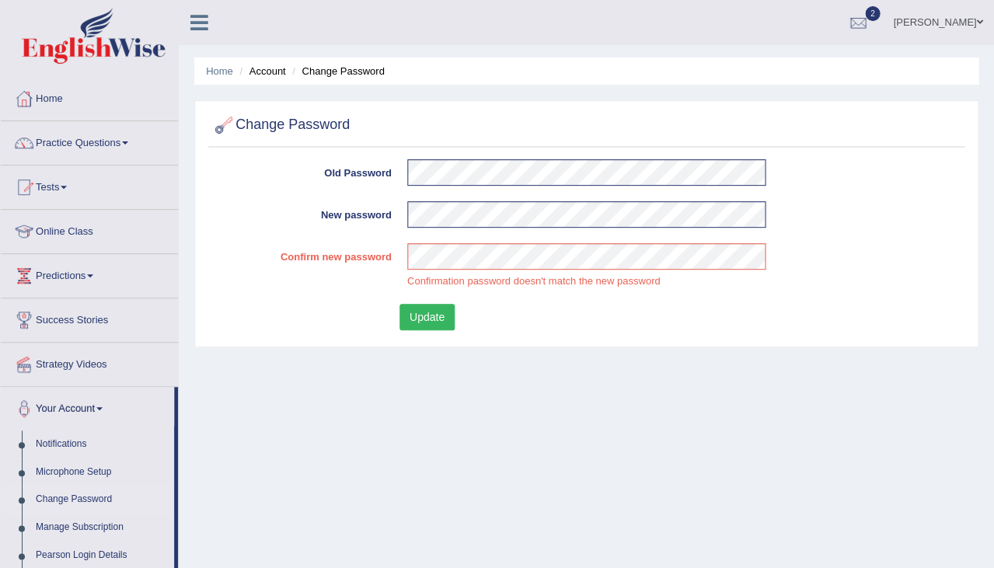
click at [437, 319] on button "Update" at bounding box center [426, 317] width 55 height 26
